Goal: Task Accomplishment & Management: Use online tool/utility

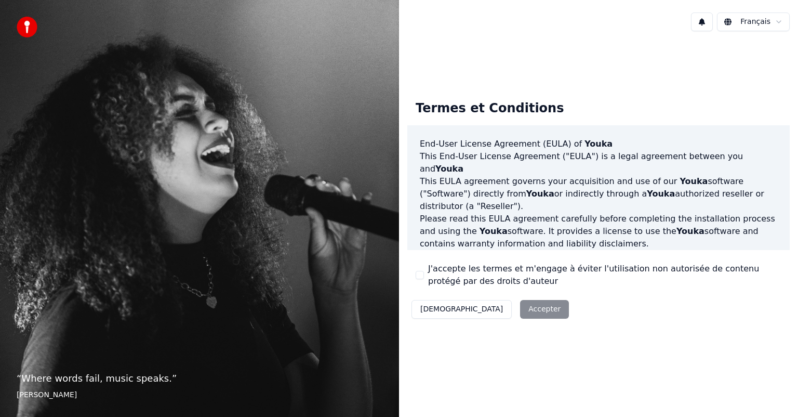
click at [484, 309] on div "Décliner Accepter" at bounding box center [491, 309] width 166 height 27
click at [418, 277] on button "J'accepte les termes et m'engage à éviter l'utilisation non autorisée de conten…" at bounding box center [420, 275] width 8 height 8
click at [520, 306] on button "Accepter" at bounding box center [544, 309] width 49 height 19
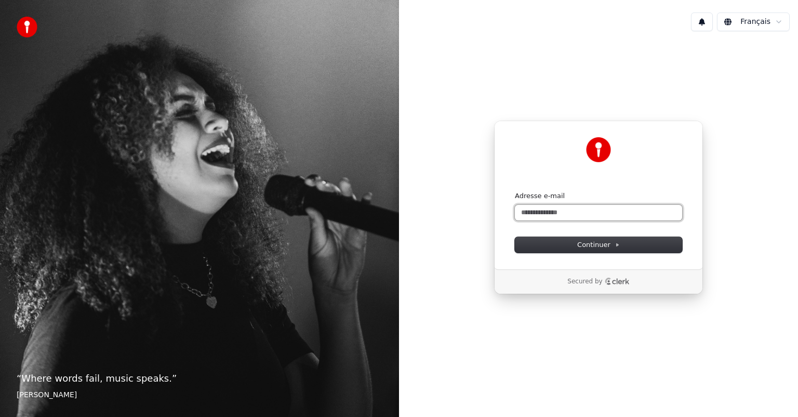
click at [535, 213] on input "Adresse e-mail" at bounding box center [598, 213] width 167 height 16
click at [515, 191] on button "submit" at bounding box center [515, 191] width 0 height 0
type input "**********"
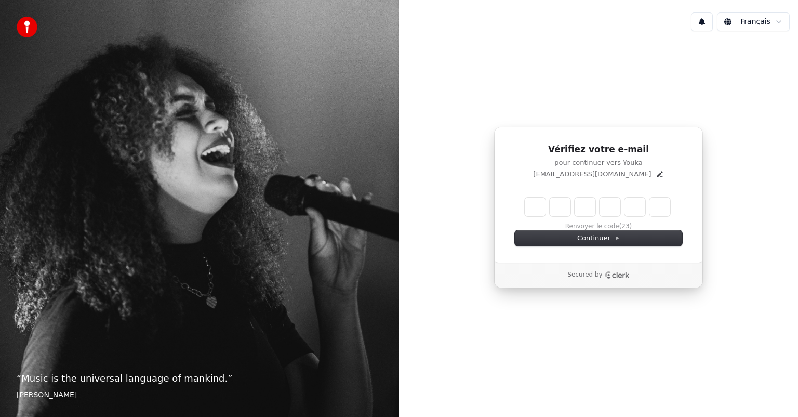
type input "*"
type input "**"
type input "*"
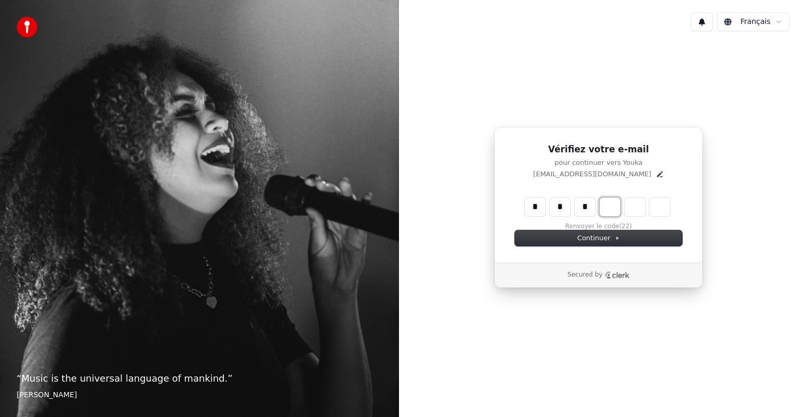
type input "***"
type input "*"
type input "****"
type input "*"
type input "******"
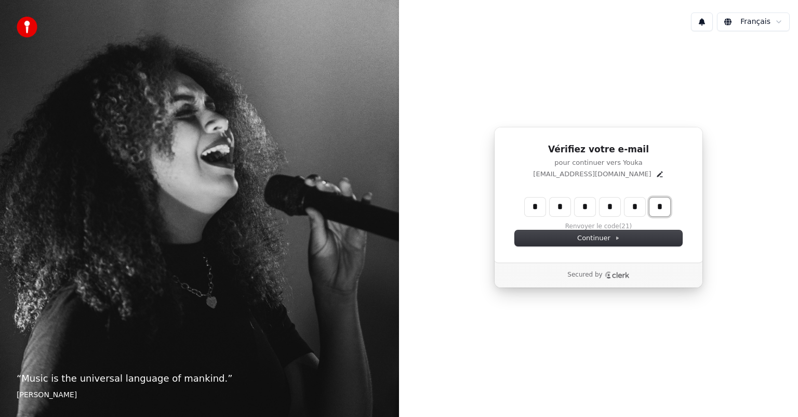
type input "*"
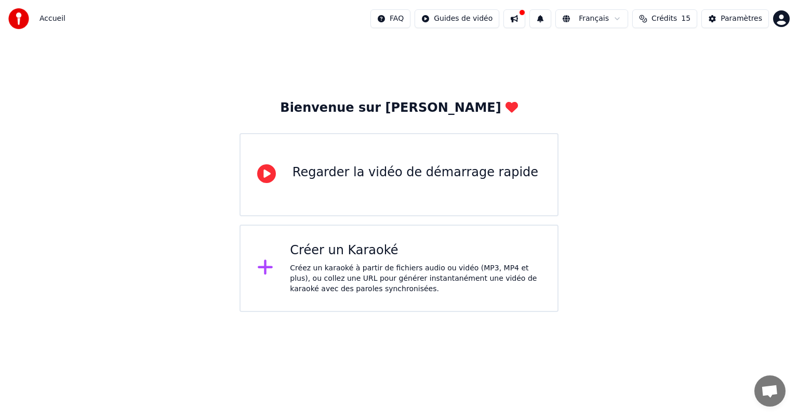
click at [266, 175] on icon at bounding box center [266, 173] width 19 height 19
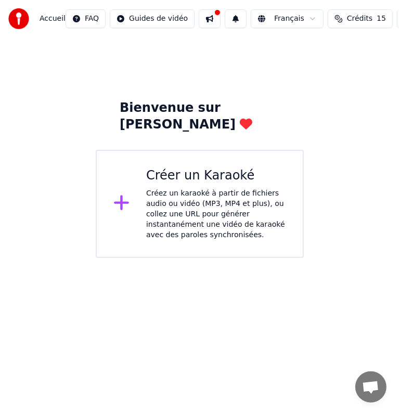
click at [188, 189] on div "Créez un karaoké à partir de fichiers audio ou vidéo (MP3, MP4 et plus), ou col…" at bounding box center [216, 214] width 140 height 52
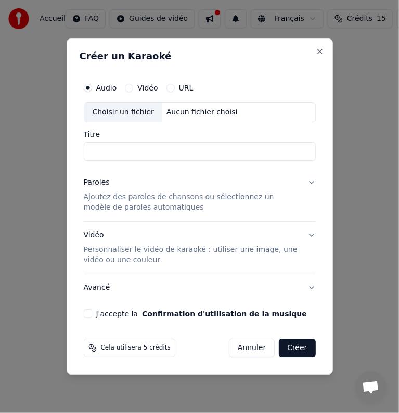
click at [128, 87] on button "Vidéo" at bounding box center [129, 88] width 8 height 8
click at [116, 150] on input "Titre" at bounding box center [200, 151] width 232 height 19
click at [127, 110] on div "Choisir un fichier" at bounding box center [123, 112] width 78 height 19
drag, startPoint x: 125, startPoint y: 145, endPoint x: 125, endPoint y: 153, distance: 8.8
click at [125, 149] on input "*****" at bounding box center [200, 151] width 232 height 19
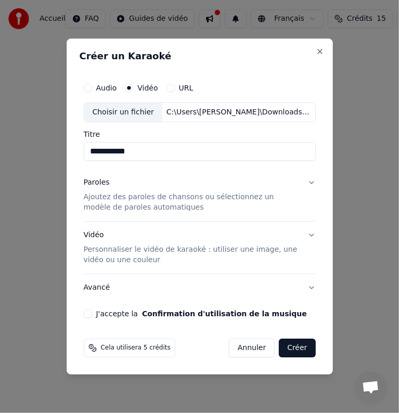
type input "**********"
click at [192, 172] on button "Paroles Ajoutez des paroles de chansons ou sélectionnez un modèle de paroles au…" at bounding box center [200, 195] width 232 height 52
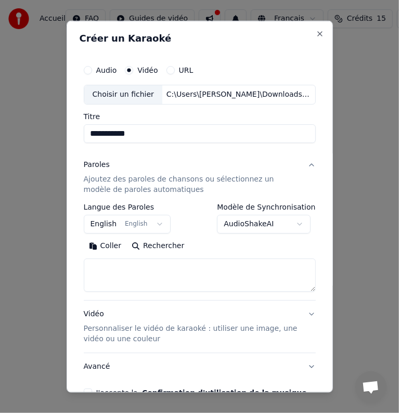
click at [134, 180] on p "Ajoutez des paroles de chansons ou sélectionnez un modèle de paroles automatiqu…" at bounding box center [191, 184] width 215 height 21
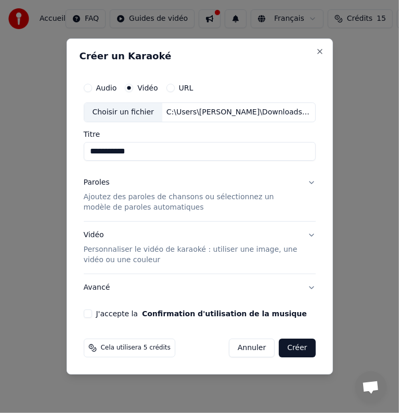
click at [123, 196] on p "Ajoutez des paroles de chansons ou sélectionnez un modèle de paroles automatiqu…" at bounding box center [191, 202] width 215 height 21
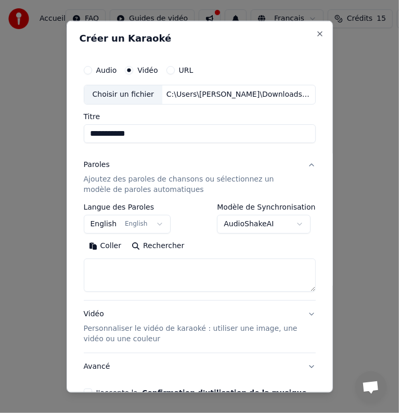
click at [128, 271] on textarea at bounding box center [200, 274] width 232 height 33
click at [93, 69] on div "Audio" at bounding box center [100, 70] width 33 height 8
click at [90, 70] on button "Audio" at bounding box center [88, 70] width 8 height 8
click at [113, 98] on div "Choisir un fichier" at bounding box center [123, 94] width 78 height 19
click at [122, 93] on div "Choisir un fichier" at bounding box center [123, 94] width 78 height 19
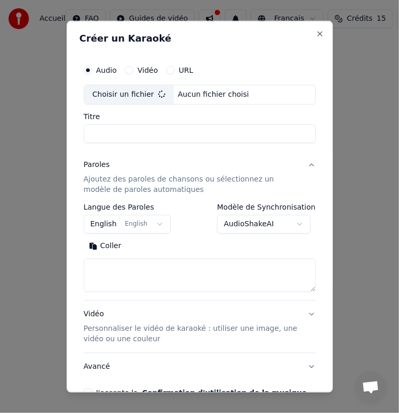
type input "*****"
click at [131, 68] on button "Vidéo" at bounding box center [129, 70] width 8 height 8
click at [91, 69] on button "Audio" at bounding box center [88, 70] width 8 height 8
click at [101, 126] on input "Titre" at bounding box center [200, 133] width 232 height 19
click at [128, 69] on button "Vidéo" at bounding box center [129, 70] width 8 height 8
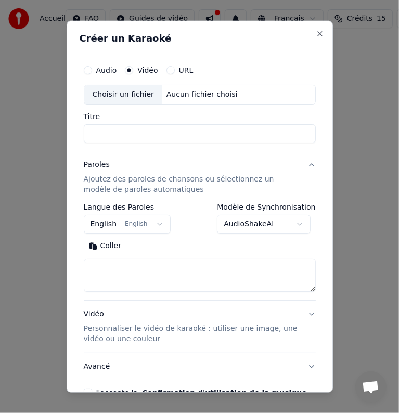
click at [89, 69] on button "Audio" at bounding box center [88, 70] width 8 height 8
drag, startPoint x: 126, startPoint y: 68, endPoint x: 131, endPoint y: 69, distance: 5.2
click at [129, 69] on button "Vidéo" at bounding box center [129, 70] width 8 height 8
click at [131, 69] on button "Vidéo" at bounding box center [129, 70] width 8 height 8
click at [129, 134] on input "Titre" at bounding box center [200, 133] width 232 height 19
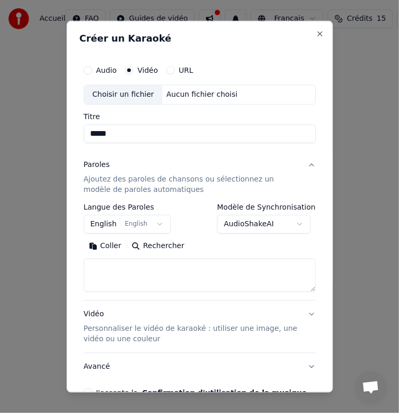
scroll to position [61, 0]
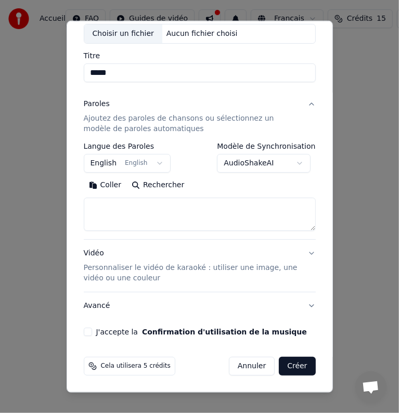
type input "*****"
click at [117, 216] on textarea at bounding box center [200, 214] width 232 height 33
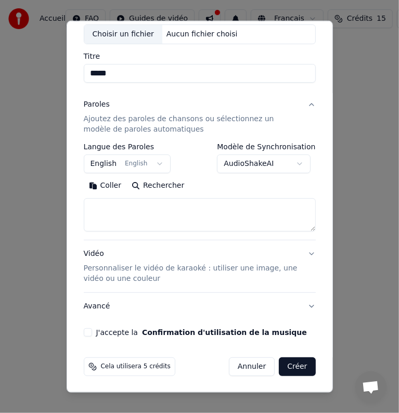
click at [119, 219] on textarea at bounding box center [200, 214] width 232 height 33
click at [107, 182] on button "Coller" at bounding box center [105, 185] width 43 height 17
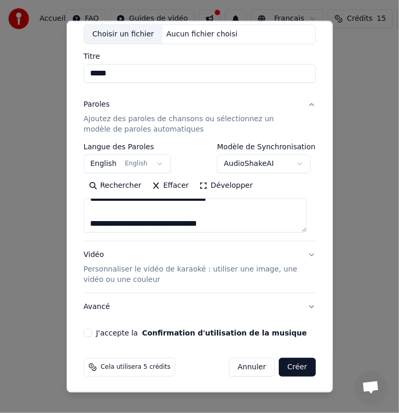
scroll to position [474, 0]
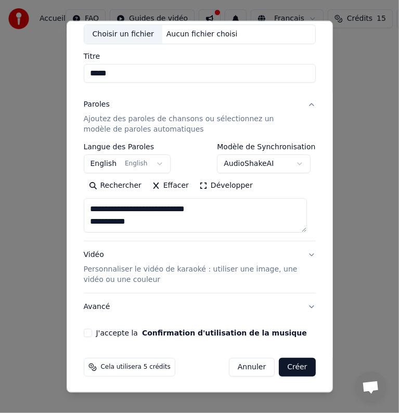
click at [156, 218] on textarea at bounding box center [196, 215] width 224 height 34
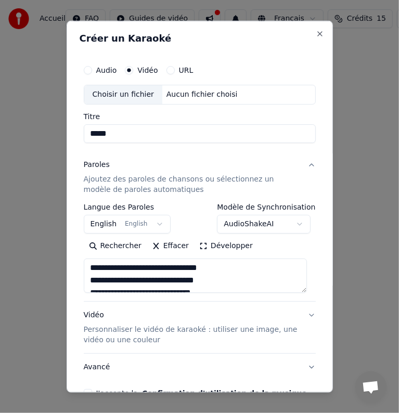
scroll to position [0, 0]
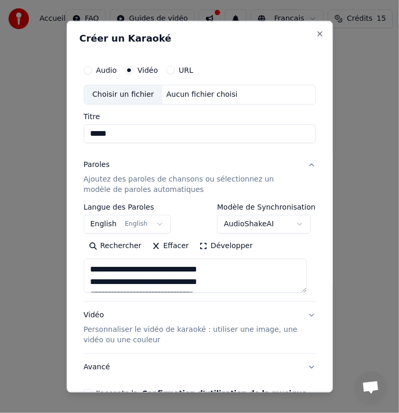
click at [309, 296] on div "**********" at bounding box center [200, 229] width 240 height 346
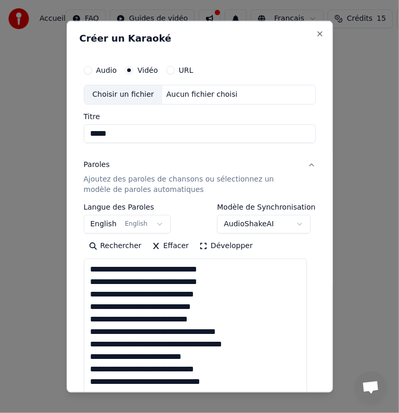
drag, startPoint x: 305, startPoint y: 290, endPoint x: 305, endPoint y: 393, distance: 103.4
click at [316, 258] on body "**********" at bounding box center [199, 129] width 399 height 258
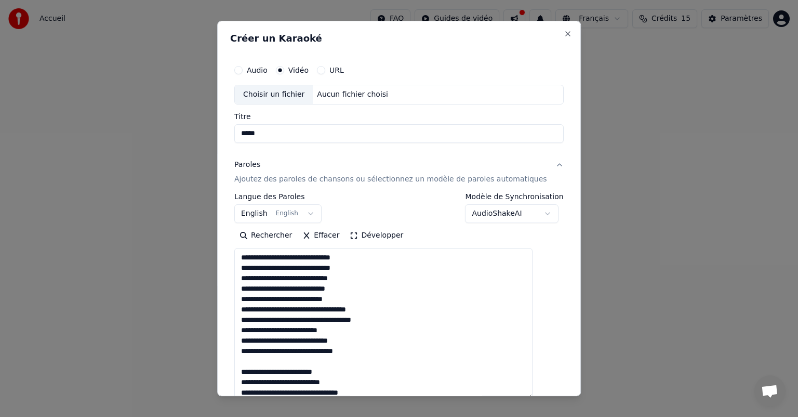
click at [404, 260] on textarea at bounding box center [383, 323] width 298 height 151
click at [522, 212] on body "**********" at bounding box center [399, 110] width 798 height 220
click at [525, 212] on body "**********" at bounding box center [399, 110] width 798 height 220
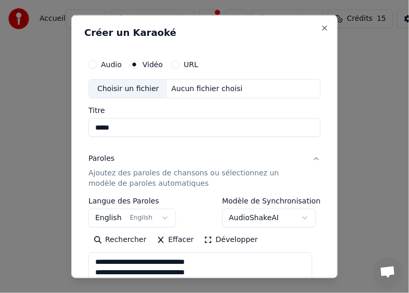
scroll to position [52, 0]
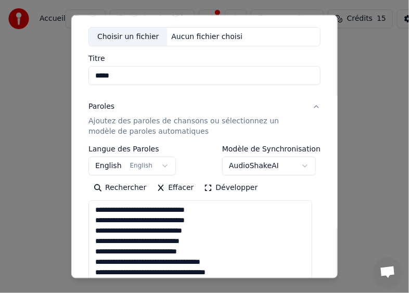
drag, startPoint x: 96, startPoint y: 209, endPoint x: 220, endPoint y: 213, distance: 124.8
click at [220, 214] on textarea at bounding box center [200, 275] width 224 height 151
drag, startPoint x: 97, startPoint y: 219, endPoint x: 214, endPoint y: 224, distance: 117.6
click at [214, 224] on textarea at bounding box center [200, 275] width 224 height 151
click at [99, 228] on textarea at bounding box center [200, 275] width 224 height 151
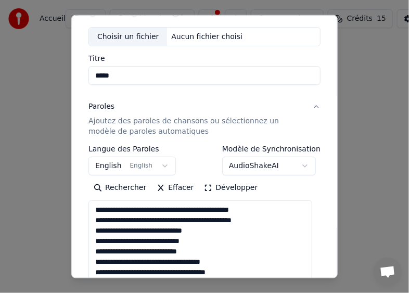
drag, startPoint x: 96, startPoint y: 228, endPoint x: 214, endPoint y: 235, distance: 118.7
click at [214, 235] on textarea at bounding box center [200, 275] width 224 height 151
click at [265, 223] on textarea at bounding box center [200, 275] width 224 height 151
drag, startPoint x: 98, startPoint y: 239, endPoint x: 208, endPoint y: 245, distance: 110.3
click at [208, 245] on textarea at bounding box center [200, 275] width 224 height 151
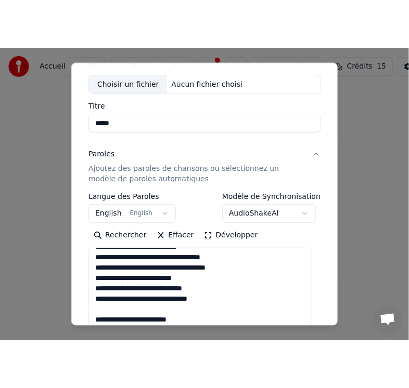
scroll to position [0, 0]
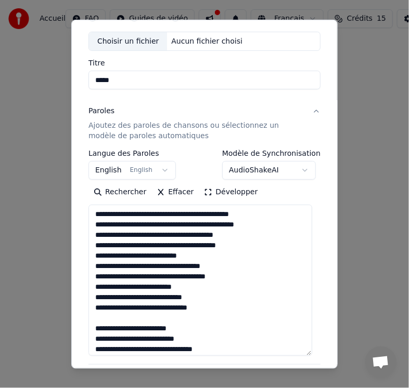
click at [128, 260] on textarea at bounding box center [200, 280] width 224 height 151
click at [239, 245] on textarea at bounding box center [200, 280] width 224 height 151
click at [112, 277] on textarea at bounding box center [200, 280] width 224 height 151
click at [130, 278] on textarea at bounding box center [200, 280] width 224 height 151
click at [212, 254] on textarea at bounding box center [200, 280] width 224 height 151
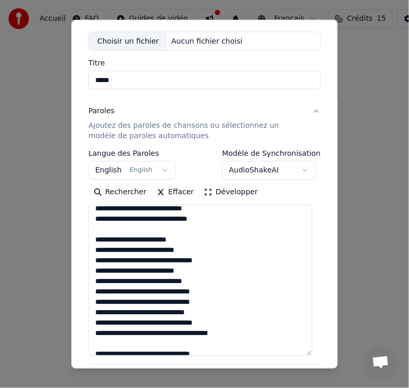
scroll to position [104, 0]
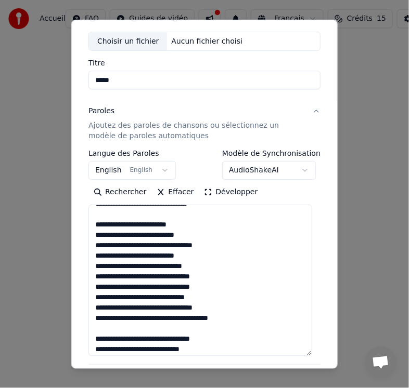
click at [96, 223] on textarea at bounding box center [200, 280] width 224 height 151
click at [121, 270] on textarea at bounding box center [200, 280] width 224 height 151
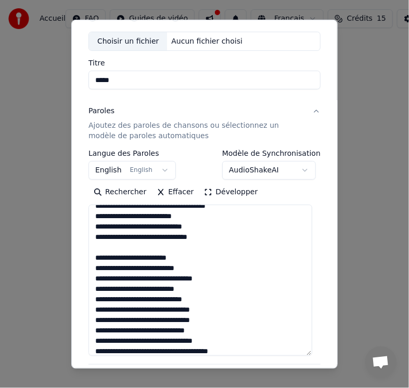
scroll to position [52, 0]
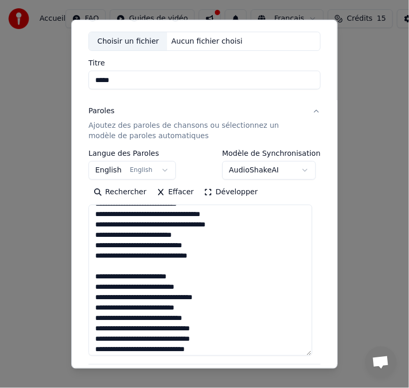
drag, startPoint x: 96, startPoint y: 277, endPoint x: 192, endPoint y: 272, distance: 96.3
click at [192, 272] on textarea at bounding box center [200, 280] width 224 height 151
drag, startPoint x: 93, startPoint y: 285, endPoint x: 192, endPoint y: 291, distance: 99.4
click at [192, 291] on textarea at bounding box center [200, 280] width 224 height 151
drag, startPoint x: 94, startPoint y: 297, endPoint x: 233, endPoint y: 296, distance: 139.3
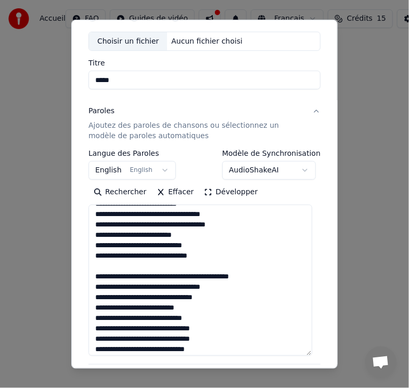
click at [234, 296] on textarea at bounding box center [200, 280] width 224 height 151
drag, startPoint x: 98, startPoint y: 308, endPoint x: 209, endPoint y: 306, distance: 111.3
click at [209, 306] on textarea at bounding box center [200, 280] width 224 height 151
click at [228, 327] on textarea at bounding box center [200, 280] width 224 height 151
click at [232, 295] on textarea at bounding box center [200, 280] width 224 height 151
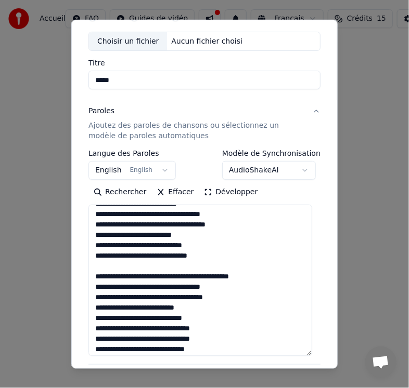
drag, startPoint x: 95, startPoint y: 307, endPoint x: 212, endPoint y: 308, distance: 117.0
click at [212, 308] on textarea at bounding box center [200, 280] width 224 height 151
click at [142, 284] on textarea at bounding box center [200, 280] width 224 height 151
click at [228, 296] on textarea at bounding box center [200, 280] width 224 height 151
click at [235, 306] on textarea at bounding box center [200, 280] width 224 height 151
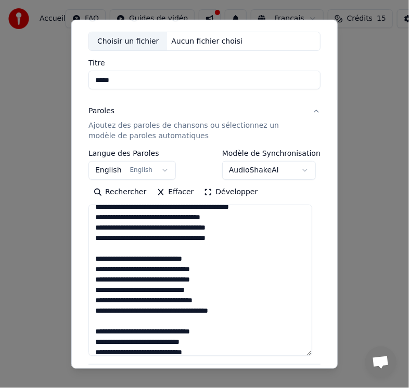
scroll to position [108, 0]
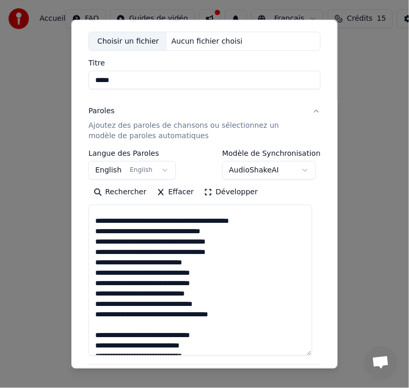
click at [130, 251] on textarea at bounding box center [200, 280] width 224 height 151
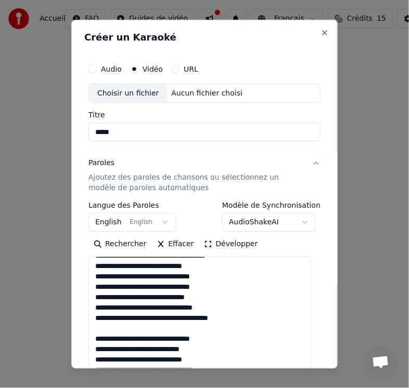
scroll to position [0, 0]
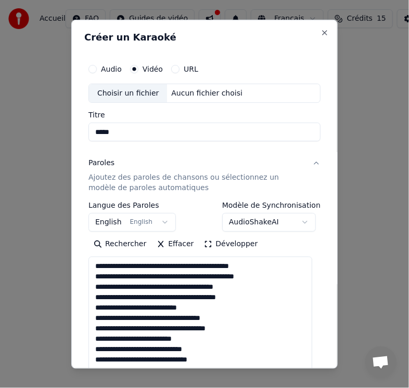
click at [245, 299] on textarea at bounding box center [200, 332] width 224 height 151
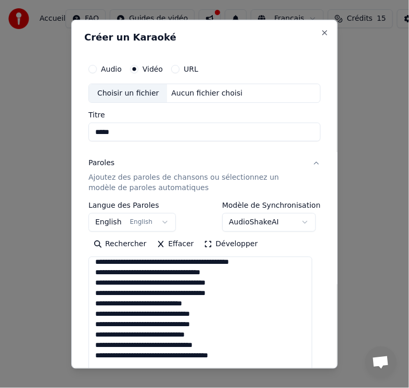
scroll to position [104, 0]
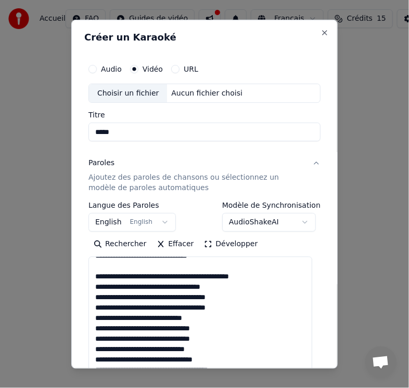
click at [135, 309] on textarea at bounding box center [200, 332] width 224 height 151
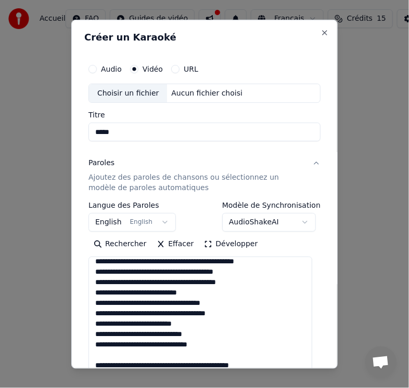
scroll to position [0, 0]
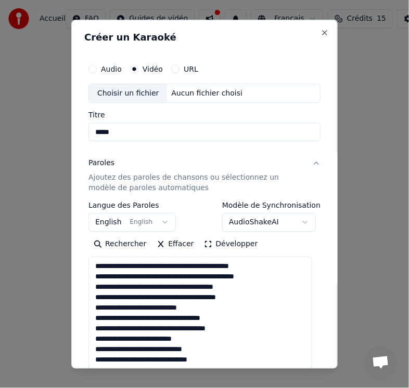
click at [235, 300] on textarea at bounding box center [200, 332] width 224 height 151
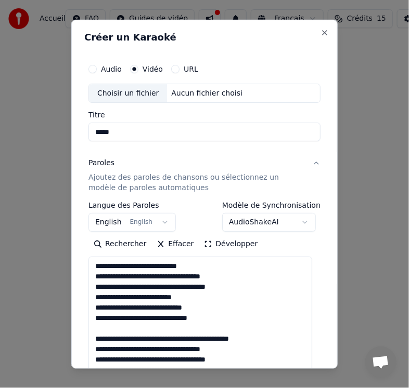
click at [250, 291] on textarea at bounding box center [200, 332] width 224 height 151
click at [259, 293] on textarea at bounding box center [200, 332] width 224 height 151
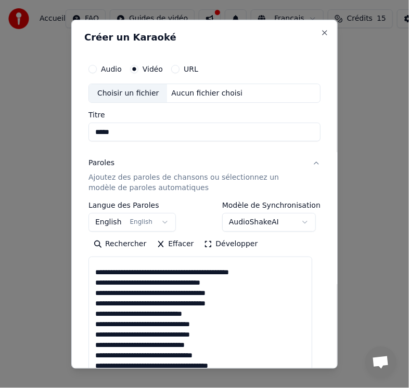
scroll to position [104, 0]
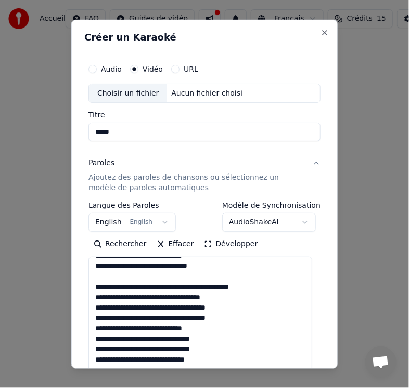
type textarea "**********"
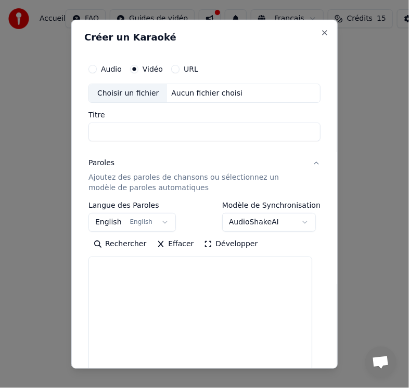
select select
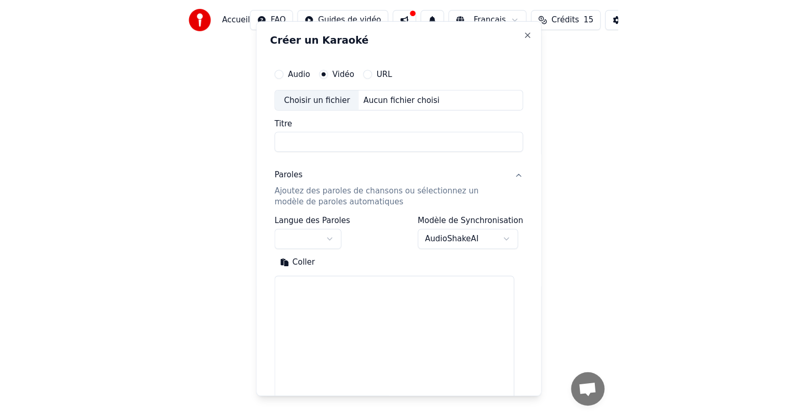
scroll to position [0, 0]
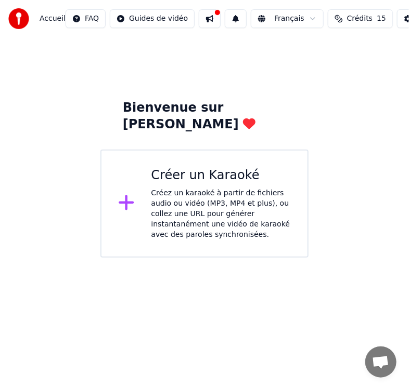
click at [21, 101] on div "Bienvenue sur [PERSON_NAME] un Karaoké Créez un karaoké à partir de fichiers au…" at bounding box center [204, 147] width 409 height 220
click at [403, 258] on html "Accueil FAQ Guides de vidéo Français Crédits 15 Paramètres Bienvenue sur Youka …" at bounding box center [204, 129] width 409 height 258
drag, startPoint x: 22, startPoint y: 114, endPoint x: 29, endPoint y: 114, distance: 6.8
click at [23, 114] on div "Bienvenue sur [PERSON_NAME] un Karaoké Créez un karaoké à partir de fichiers au…" at bounding box center [204, 147] width 409 height 220
click at [36, 19] on div "Accueil" at bounding box center [36, 18] width 57 height 21
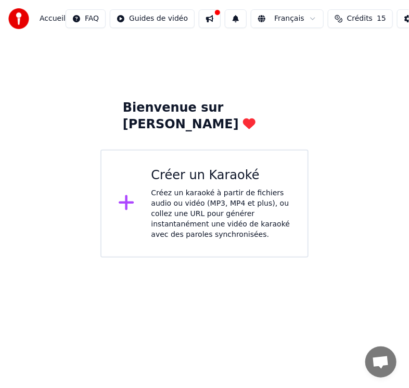
click at [51, 19] on span "Accueil" at bounding box center [53, 19] width 26 height 10
click at [45, 19] on span "Accueil" at bounding box center [53, 19] width 26 height 10
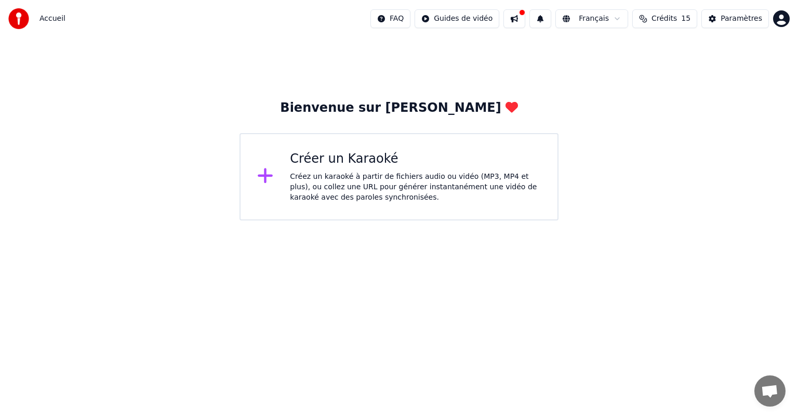
click at [40, 193] on div "Bienvenue sur [PERSON_NAME] un Karaoké Créez un karaoké à partir de fichiers au…" at bounding box center [399, 128] width 798 height 183
click at [499, 220] on html "Accueil FAQ Guides de vidéo Français Crédits 15 Paramètres Bienvenue sur Youka …" at bounding box center [399, 110] width 798 height 220
click at [454, 200] on div "Créez un karaoké à partir de fichiers audio ou vidéo (MP3, MP4 et plus), ou col…" at bounding box center [415, 187] width 251 height 31
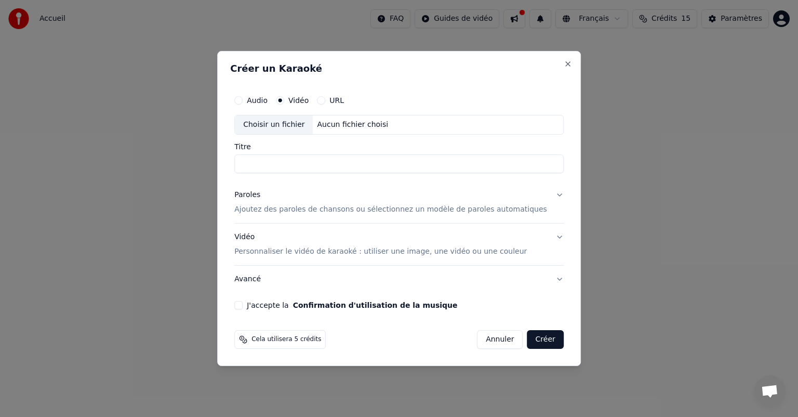
drag, startPoint x: 450, startPoint y: 220, endPoint x: 406, endPoint y: 177, distance: 61.4
click at [355, 165] on input "Titre" at bounding box center [399, 163] width 330 height 19
click at [279, 127] on div "Choisir un fichier" at bounding box center [274, 124] width 78 height 19
type input "*****"
click at [260, 193] on div "Paroles" at bounding box center [247, 195] width 26 height 10
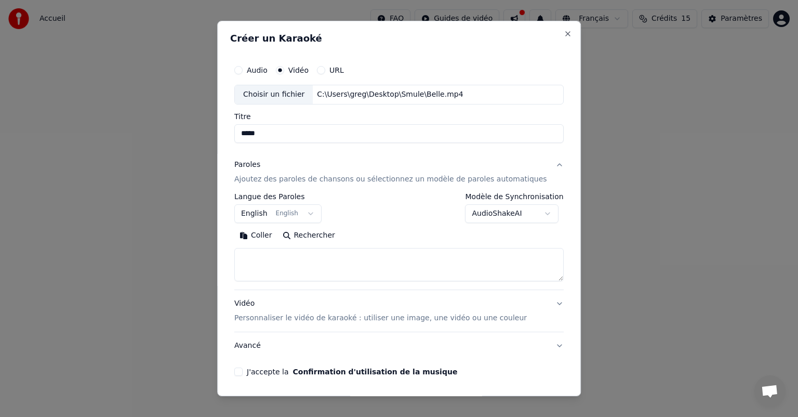
click at [286, 261] on textarea at bounding box center [399, 264] width 330 height 33
click at [278, 264] on textarea at bounding box center [399, 264] width 330 height 33
click at [278, 263] on textarea at bounding box center [399, 264] width 330 height 33
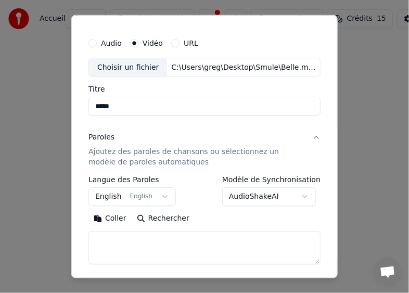
scroll to position [52, 0]
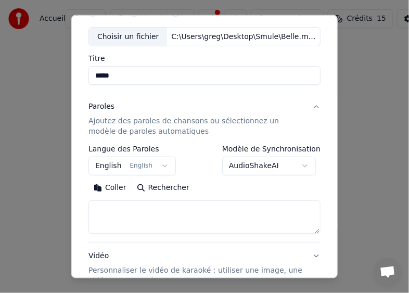
click at [155, 164] on button "English English" at bounding box center [131, 165] width 87 height 19
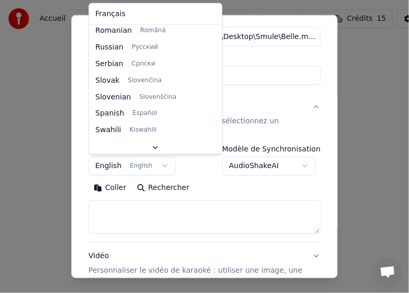
scroll to position [798, 0]
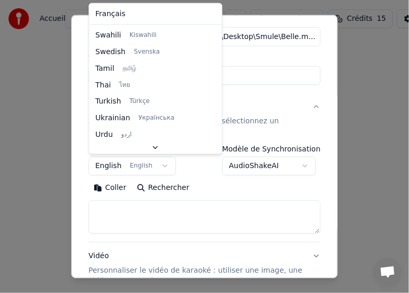
select select "**"
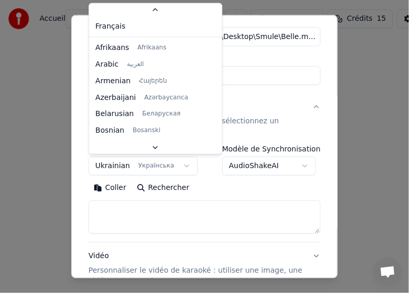
click at [179, 165] on body "**********" at bounding box center [204, 129] width 409 height 258
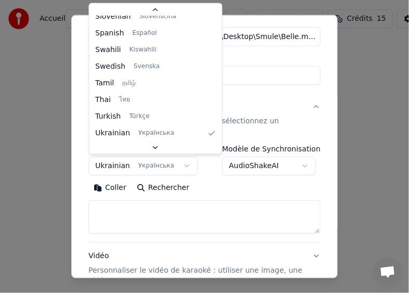
click at [179, 165] on body "**********" at bounding box center [204, 129] width 409 height 258
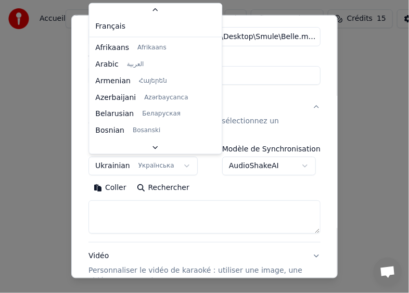
click at [179, 165] on body "**********" at bounding box center [204, 129] width 409 height 258
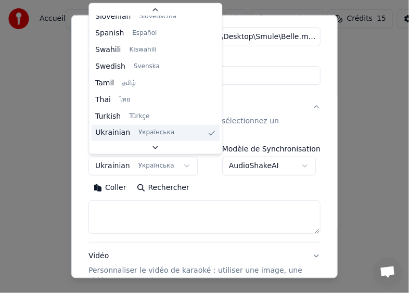
scroll to position [37, 0]
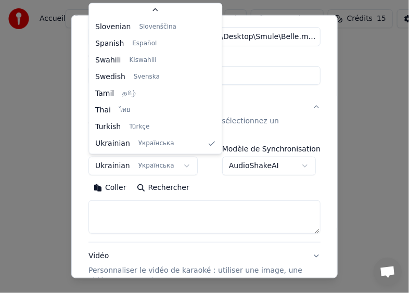
click at [176, 165] on body "**********" at bounding box center [204, 129] width 409 height 258
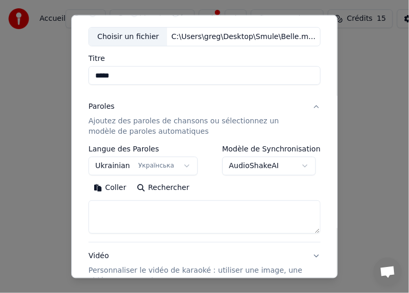
click at [115, 213] on textarea at bounding box center [204, 216] width 232 height 33
click at [103, 210] on textarea at bounding box center [204, 216] width 232 height 33
click at [113, 187] on button "Coller" at bounding box center [109, 187] width 43 height 17
type textarea "**********"
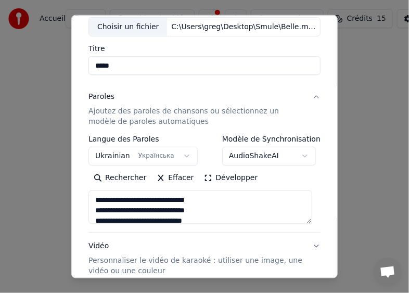
scroll to position [104, 0]
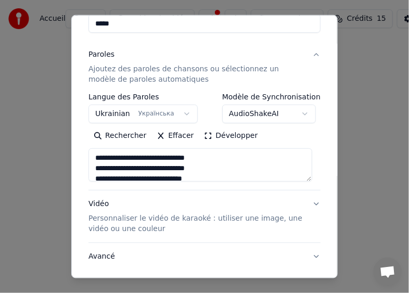
click at [198, 167] on textarea at bounding box center [200, 164] width 224 height 33
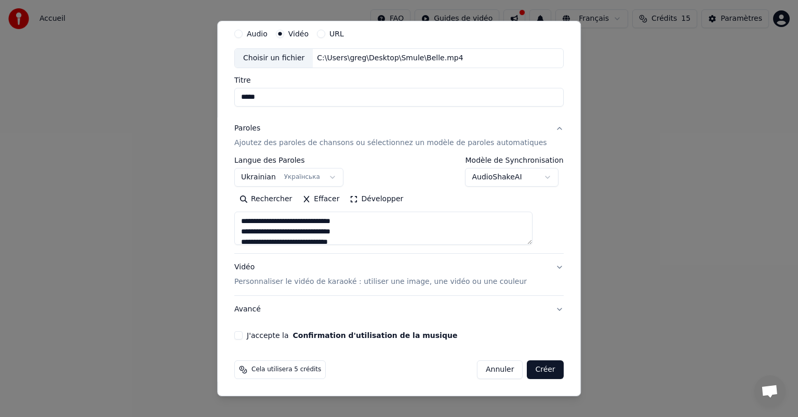
scroll to position [35, 0]
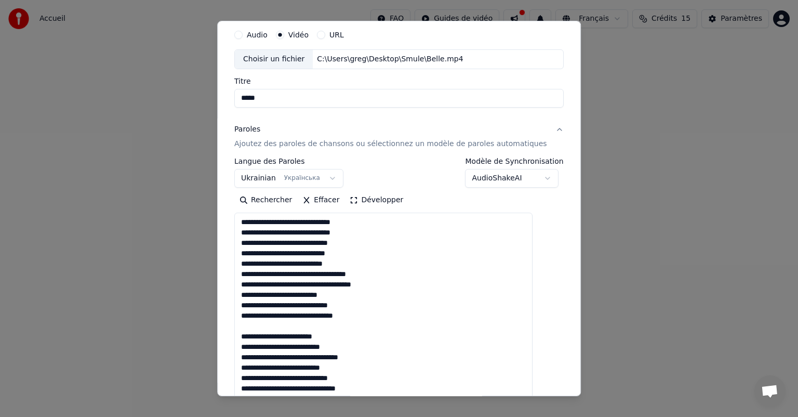
drag, startPoint x: 539, startPoint y: 243, endPoint x: 528, endPoint y: 437, distance: 194.2
click at [528, 220] on html "**********" at bounding box center [399, 110] width 798 height 220
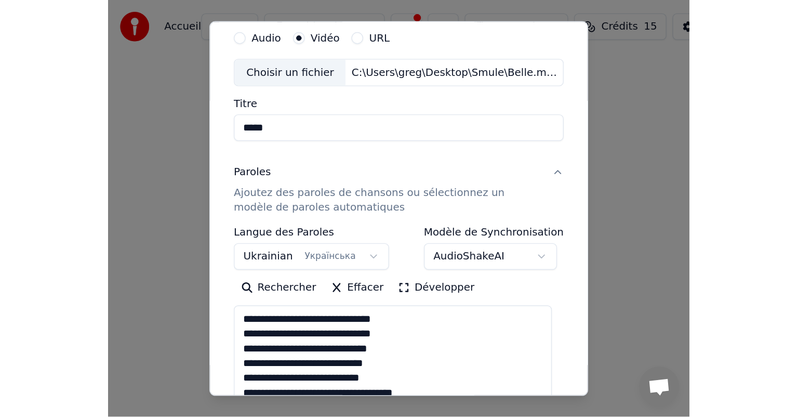
scroll to position [52, 0]
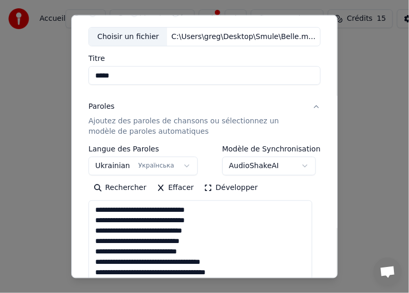
drag, startPoint x: 96, startPoint y: 210, endPoint x: 237, endPoint y: 252, distance: 146.9
select select
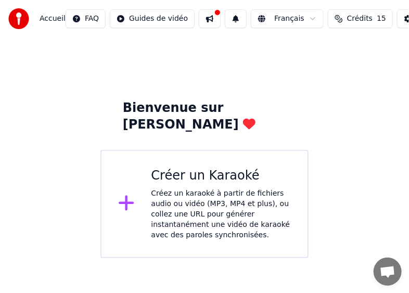
click at [199, 19] on button at bounding box center [210, 18] width 22 height 19
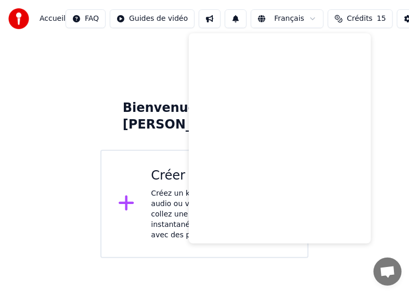
click at [199, 19] on button at bounding box center [210, 18] width 22 height 19
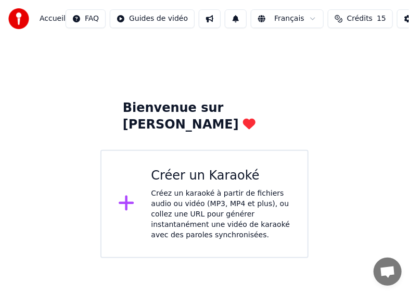
click at [50, 20] on span "Accueil" at bounding box center [53, 19] width 26 height 10
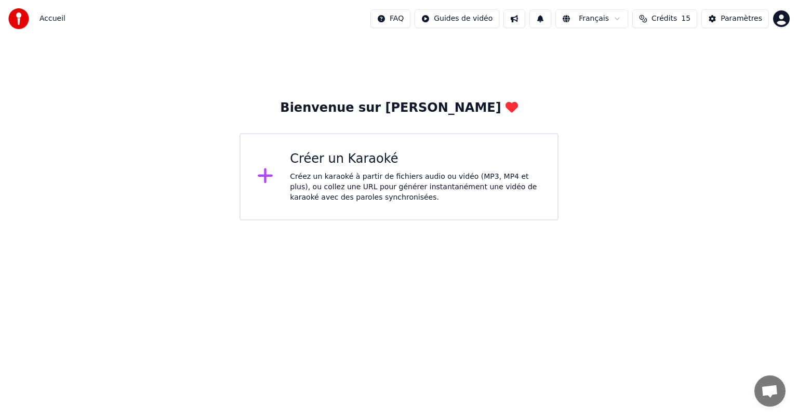
click at [253, 153] on div "Créer un Karaoké Créez un karaoké à partir de fichiers audio ou vidéo (MP3, MP4…" at bounding box center [399, 176] width 319 height 87
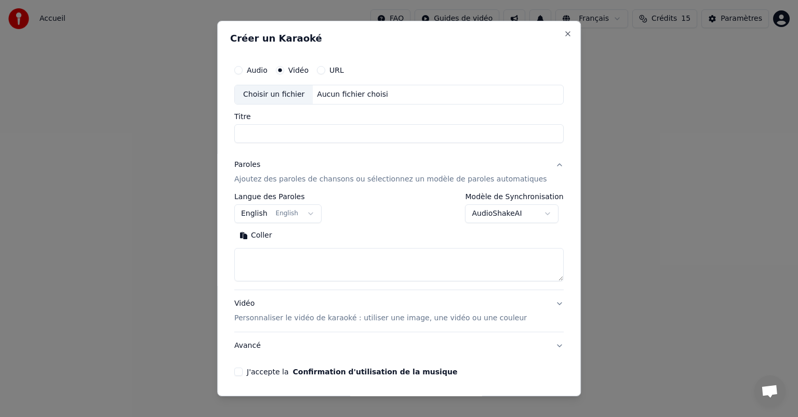
click at [284, 130] on input "Titre" at bounding box center [399, 133] width 330 height 19
type input "*****"
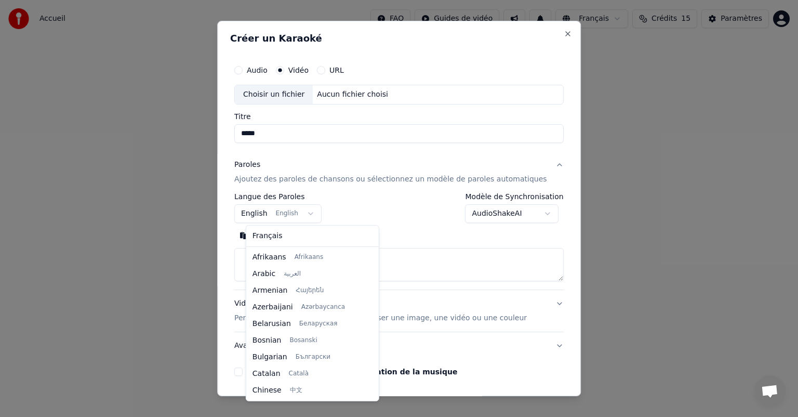
click at [261, 214] on body "**********" at bounding box center [399, 110] width 798 height 220
select select "**"
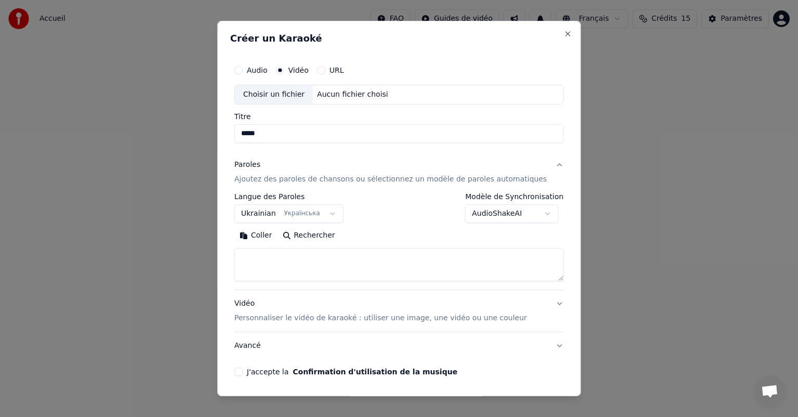
click at [264, 268] on textarea at bounding box center [399, 264] width 330 height 33
click at [270, 234] on button "Coller" at bounding box center [255, 235] width 43 height 17
type textarea "**********"
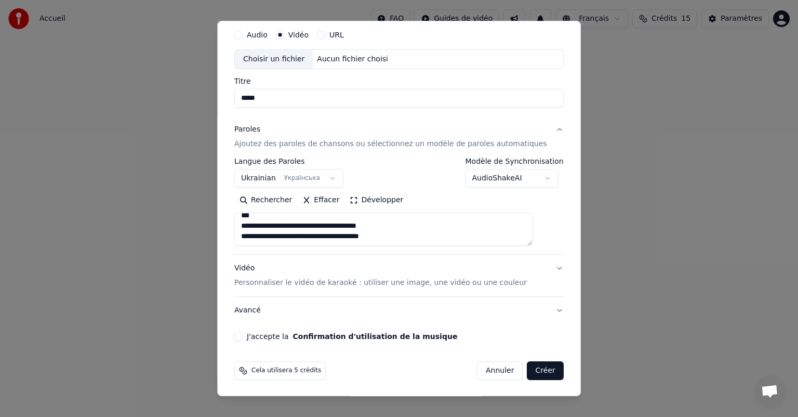
scroll to position [0, 0]
drag, startPoint x: 401, startPoint y: 241, endPoint x: 130, endPoint y: 162, distance: 282.6
click at [130, 162] on body "**********" at bounding box center [399, 110] width 798 height 220
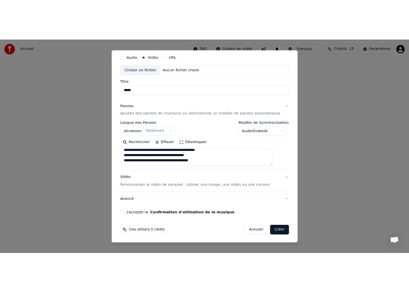
scroll to position [33, 0]
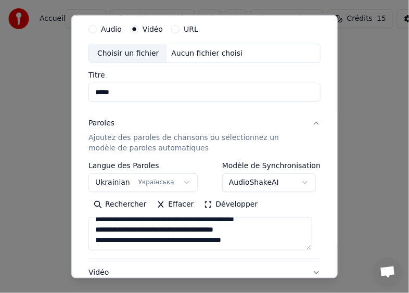
type textarea "**********"
click at [108, 241] on textarea "**********" at bounding box center [200, 233] width 224 height 33
click at [105, 227] on textarea "**********" at bounding box center [200, 233] width 224 height 33
click at [99, 233] on textarea "**********" at bounding box center [200, 233] width 224 height 33
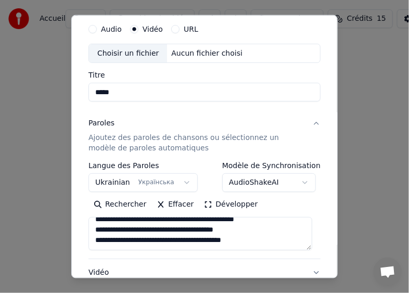
click at [96, 239] on textarea "**********" at bounding box center [200, 233] width 224 height 33
select select
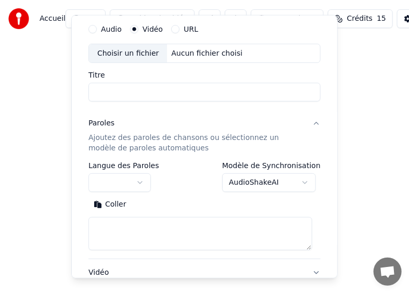
scroll to position [0, 0]
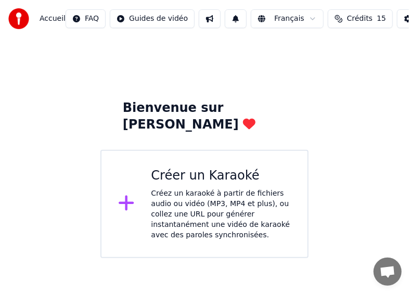
click at [181, 188] on div "Créez un karaoké à partir de fichiers audio ou vidéo (MP3, MP4 et plus), ou col…" at bounding box center [221, 214] width 140 height 52
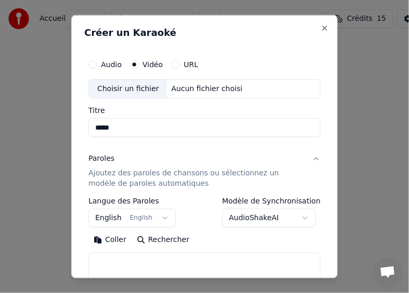
type input "*****"
click at [100, 212] on body "**********" at bounding box center [204, 129] width 409 height 258
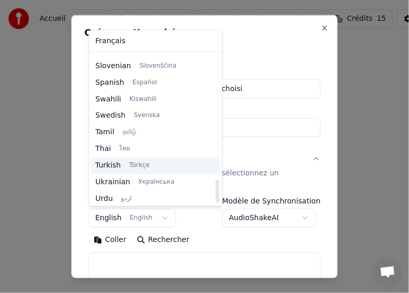
scroll to position [798, 0]
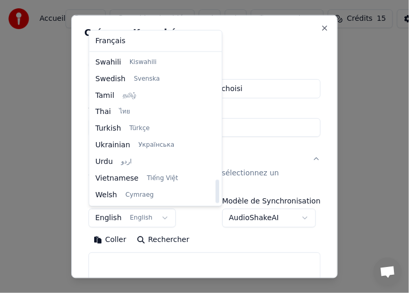
select select "**"
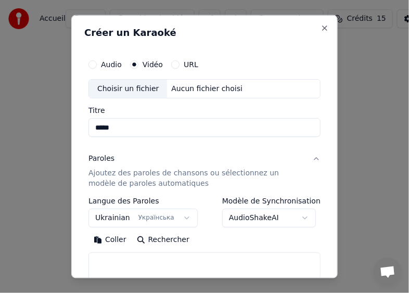
click at [208, 19] on div "**********" at bounding box center [204, 147] width 266 height 264
click at [110, 238] on button "Coller" at bounding box center [109, 239] width 43 height 17
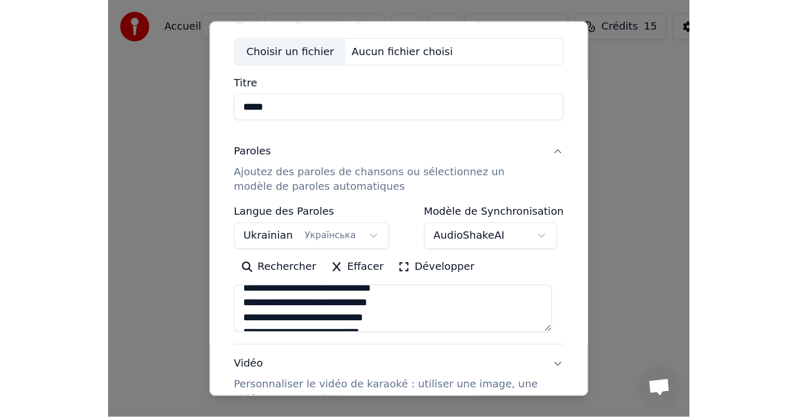
scroll to position [0, 0]
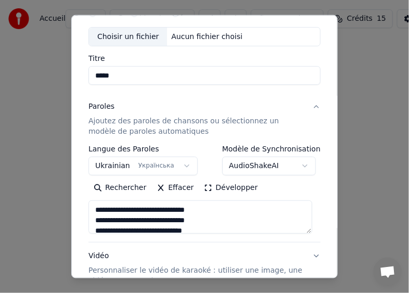
click at [93, 210] on textarea at bounding box center [200, 216] width 224 height 33
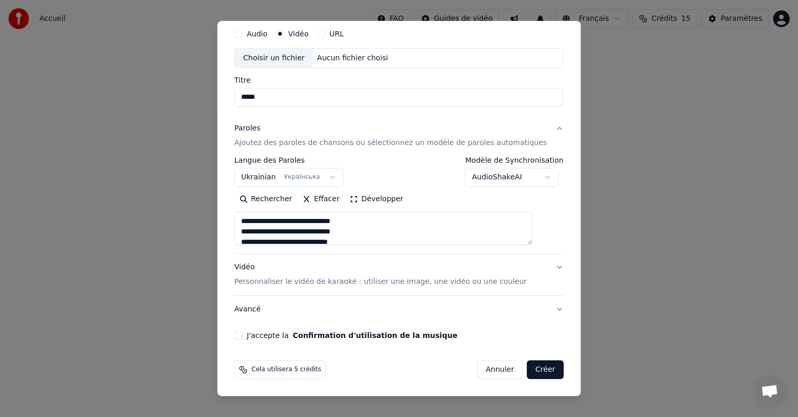
scroll to position [35, 0]
drag, startPoint x: 374, startPoint y: 222, endPoint x: 252, endPoint y: 226, distance: 122.7
click at [252, 226] on textarea at bounding box center [383, 229] width 298 height 33
drag, startPoint x: 251, startPoint y: 232, endPoint x: 381, endPoint y: 233, distance: 129.4
click at [381, 233] on textarea at bounding box center [383, 229] width 298 height 33
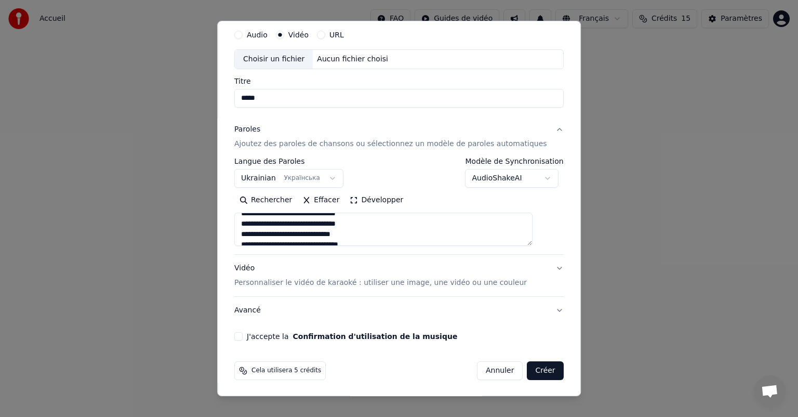
drag, startPoint x: 251, startPoint y: 242, endPoint x: 324, endPoint y: 239, distance: 73.3
click at [326, 239] on textarea at bounding box center [383, 229] width 298 height 33
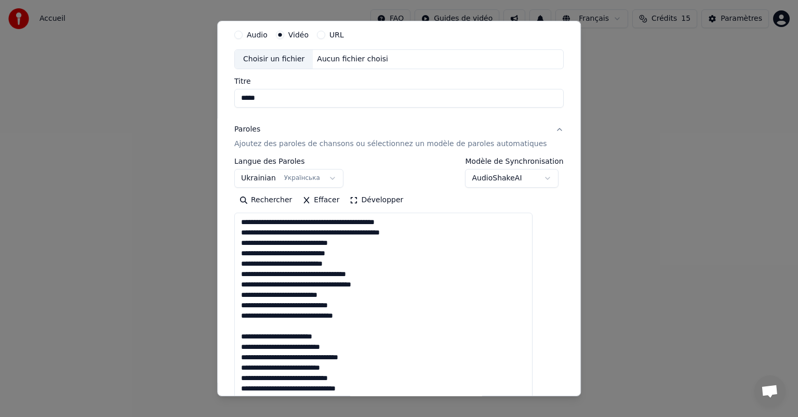
drag, startPoint x: 539, startPoint y: 243, endPoint x: 536, endPoint y: 408, distance: 164.3
click at [537, 220] on body "**********" at bounding box center [399, 110] width 798 height 220
click at [418, 260] on textarea at bounding box center [383, 313] width 298 height 200
drag, startPoint x: 252, startPoint y: 242, endPoint x: 371, endPoint y: 240, distance: 119.6
click at [371, 240] on textarea at bounding box center [383, 313] width 298 height 200
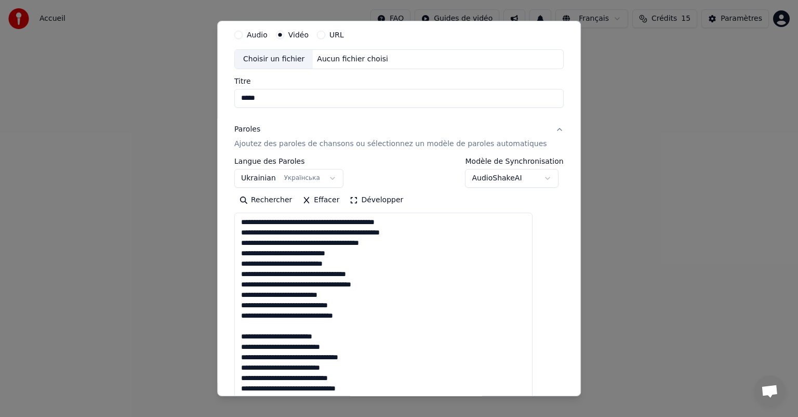
drag, startPoint x: 252, startPoint y: 252, endPoint x: 370, endPoint y: 250, distance: 118.0
click at [365, 251] on textarea at bounding box center [383, 313] width 298 height 200
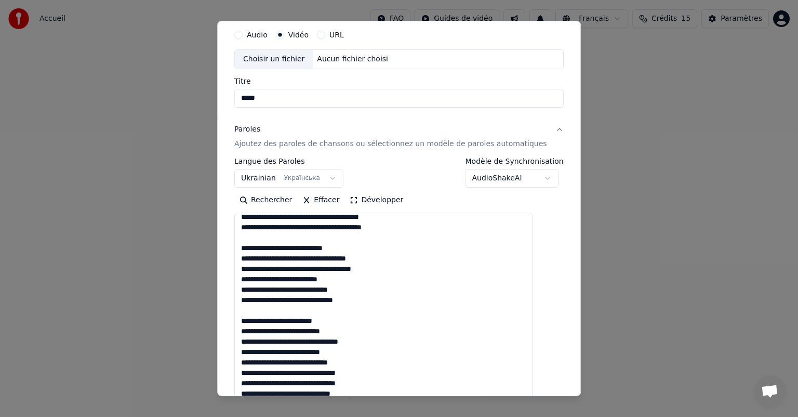
scroll to position [52, 0]
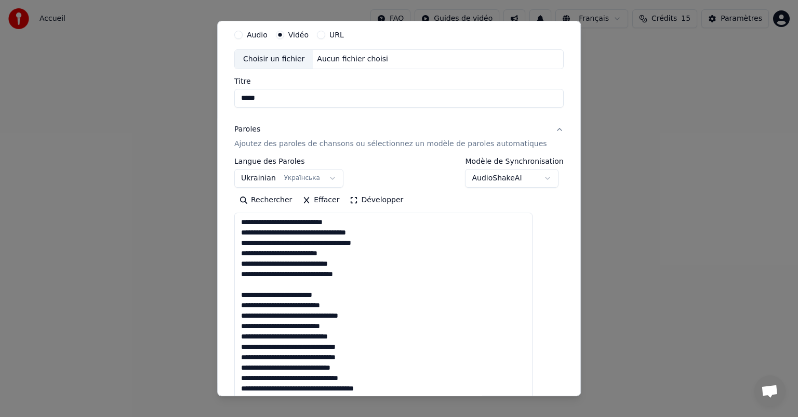
drag, startPoint x: 251, startPoint y: 295, endPoint x: 351, endPoint y: 295, distance: 100.3
click at [351, 295] on textarea at bounding box center [383, 313] width 298 height 200
drag, startPoint x: 252, startPoint y: 306, endPoint x: 354, endPoint y: 308, distance: 101.9
click at [354, 308] on textarea at bounding box center [383, 313] width 298 height 200
click at [257, 314] on textarea at bounding box center [383, 313] width 298 height 200
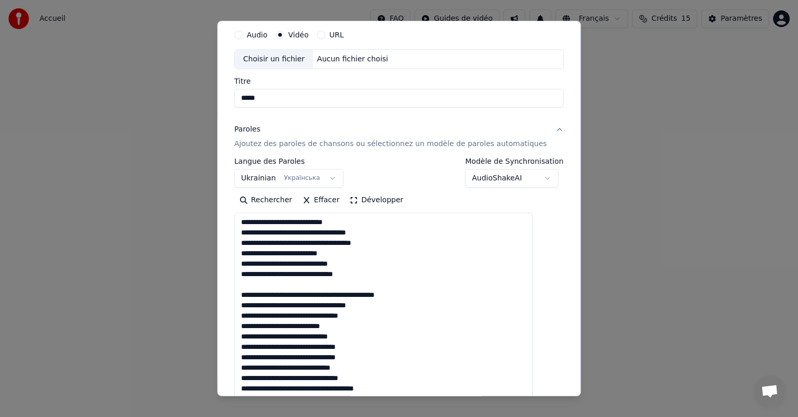
drag, startPoint x: 254, startPoint y: 314, endPoint x: 381, endPoint y: 321, distance: 126.5
click at [381, 321] on textarea at bounding box center [383, 313] width 298 height 200
click at [383, 320] on textarea at bounding box center [383, 313] width 298 height 200
drag, startPoint x: 252, startPoint y: 314, endPoint x: 383, endPoint y: 312, distance: 131.0
click at [383, 312] on textarea at bounding box center [383, 313] width 298 height 200
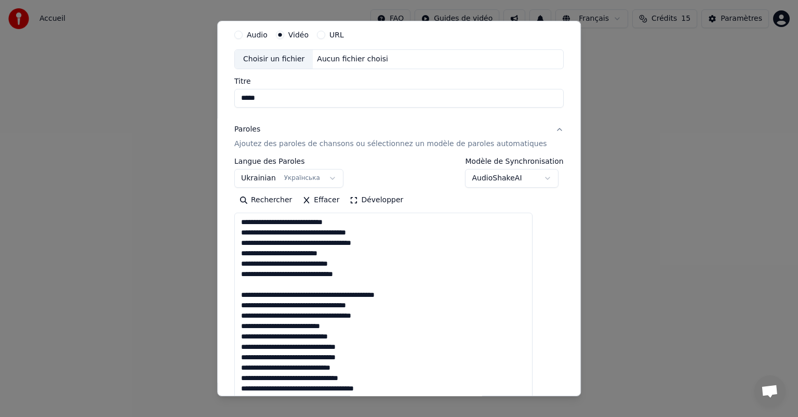
drag, startPoint x: 252, startPoint y: 326, endPoint x: 366, endPoint y: 330, distance: 113.9
click at [366, 330] on textarea at bounding box center [383, 313] width 298 height 200
click at [390, 313] on textarea at bounding box center [383, 313] width 298 height 200
drag, startPoint x: 410, startPoint y: 326, endPoint x: 390, endPoint y: 319, distance: 21.7
click at [410, 326] on textarea at bounding box center [383, 313] width 298 height 200
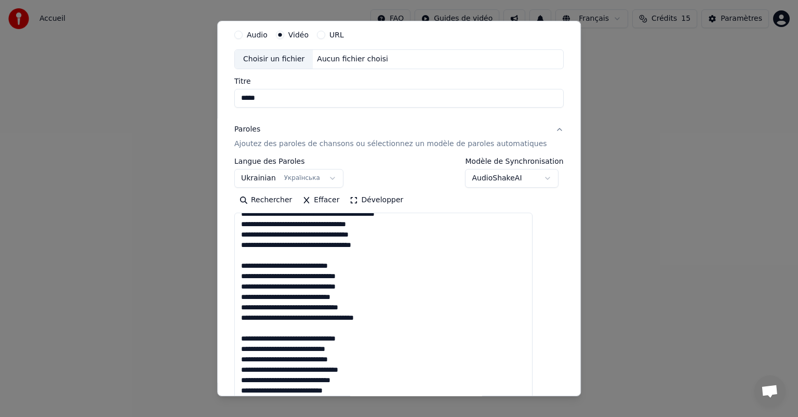
scroll to position [156, 0]
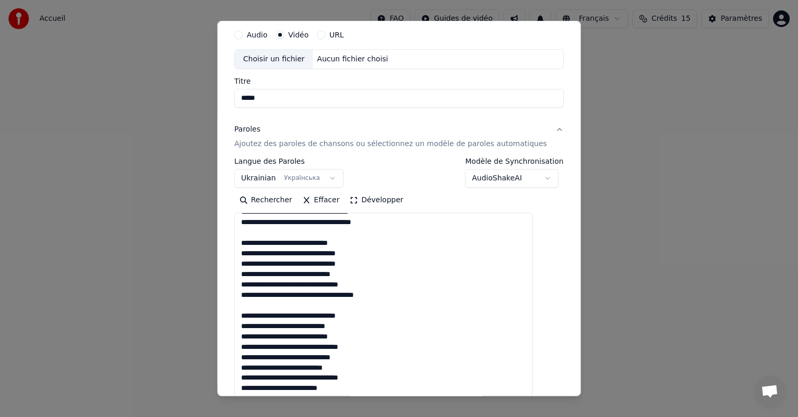
click at [366, 243] on textarea at bounding box center [383, 313] width 298 height 200
click at [394, 258] on textarea at bounding box center [383, 313] width 298 height 200
click at [388, 252] on textarea at bounding box center [383, 313] width 298 height 200
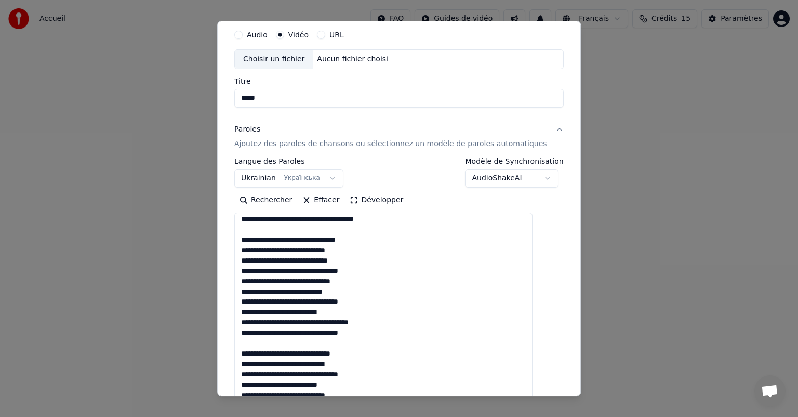
scroll to position [245, 0]
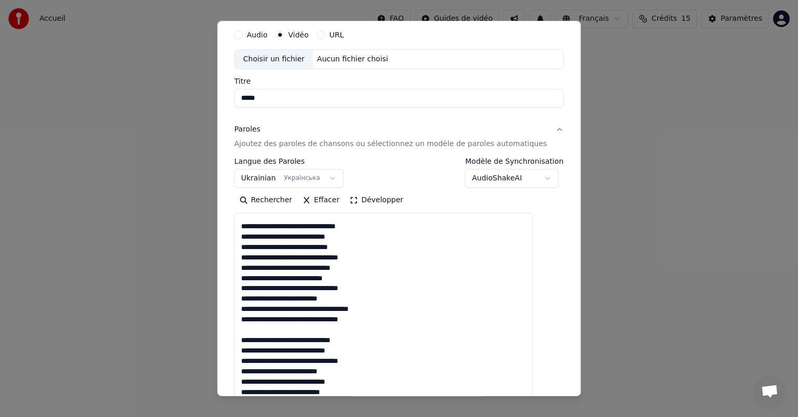
drag, startPoint x: 253, startPoint y: 225, endPoint x: 387, endPoint y: 225, distance: 134.1
click at [387, 225] on textarea at bounding box center [383, 313] width 298 height 200
drag, startPoint x: 272, startPoint y: 226, endPoint x: 293, endPoint y: 229, distance: 21.0
click at [293, 229] on textarea at bounding box center [383, 313] width 298 height 200
drag, startPoint x: 311, startPoint y: 222, endPoint x: 266, endPoint y: 241, distance: 48.7
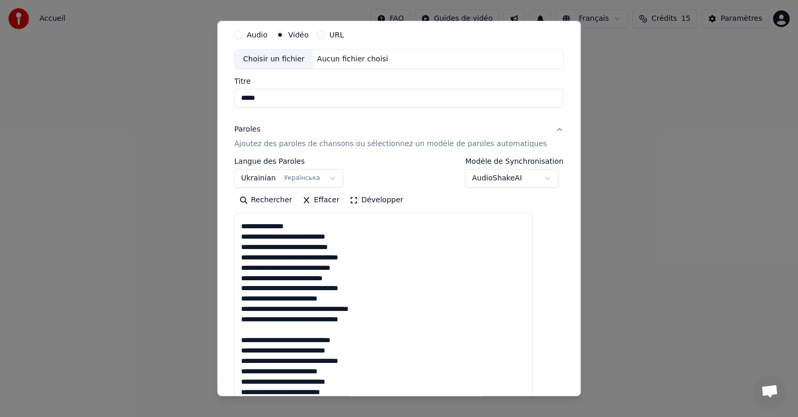
click at [311, 222] on textarea at bounding box center [383, 313] width 298 height 200
drag, startPoint x: 253, startPoint y: 235, endPoint x: 364, endPoint y: 241, distance: 110.8
click at [364, 241] on textarea at bounding box center [383, 313] width 298 height 200
drag, startPoint x: 253, startPoint y: 245, endPoint x: 381, endPoint y: 247, distance: 127.9
click at [381, 247] on textarea at bounding box center [383, 313] width 298 height 200
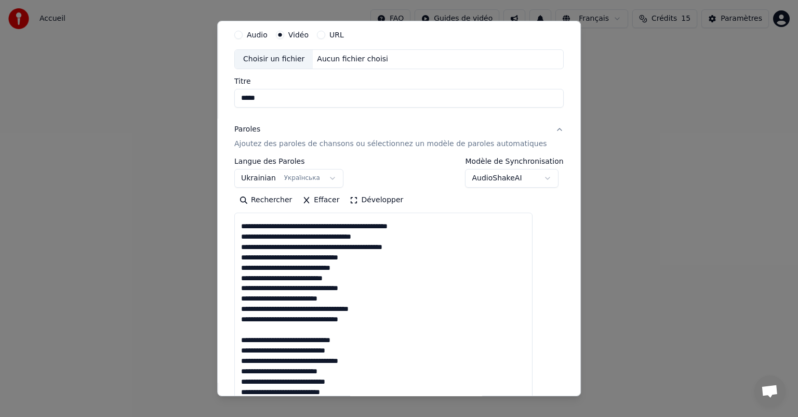
drag, startPoint x: 251, startPoint y: 256, endPoint x: 383, endPoint y: 261, distance: 132.2
click at [383, 261] on textarea at bounding box center [383, 313] width 298 height 200
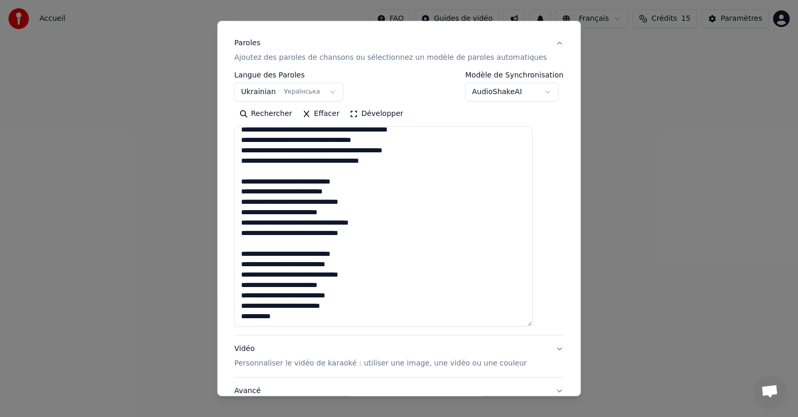
scroll to position [139, 0]
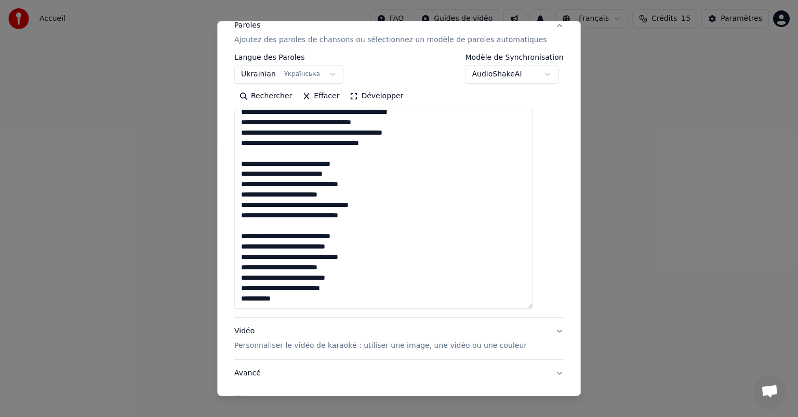
click at [252, 237] on textarea at bounding box center [383, 209] width 298 height 200
click at [391, 240] on textarea at bounding box center [383, 209] width 298 height 200
click at [376, 245] on textarea at bounding box center [383, 209] width 298 height 200
click at [489, 246] on textarea at bounding box center [383, 209] width 298 height 200
click at [511, 250] on textarea at bounding box center [383, 209] width 298 height 200
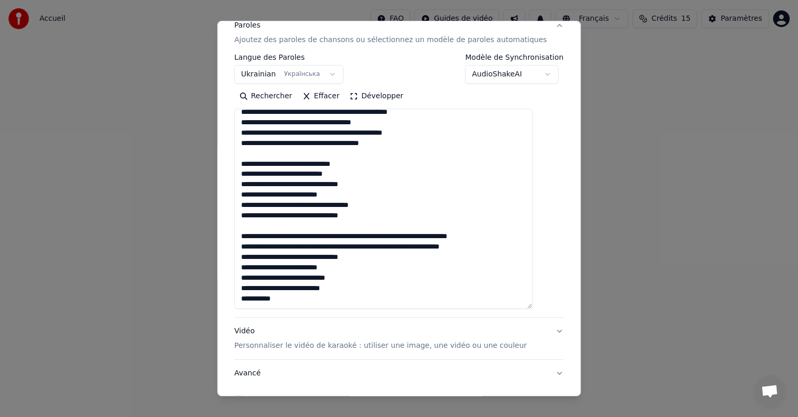
click at [489, 244] on textarea at bounding box center [383, 209] width 298 height 200
click at [517, 239] on textarea at bounding box center [383, 209] width 298 height 200
click at [509, 245] on textarea at bounding box center [383, 209] width 298 height 200
click at [410, 257] on textarea at bounding box center [383, 209] width 298 height 200
click at [403, 255] on textarea at bounding box center [383, 209] width 298 height 200
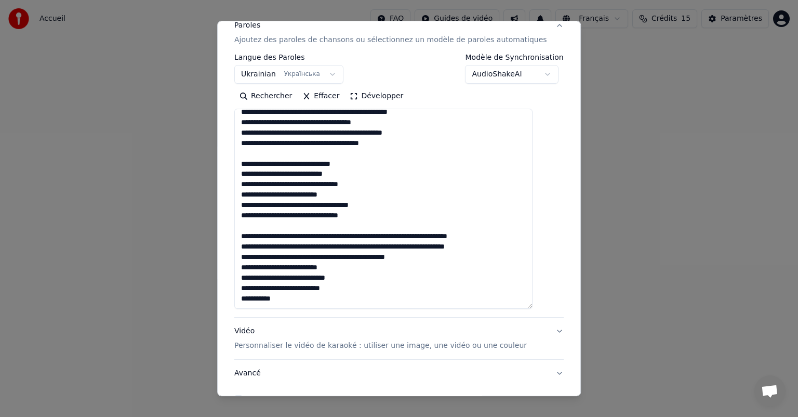
click at [447, 262] on textarea at bounding box center [383, 209] width 298 height 200
click at [444, 255] on textarea at bounding box center [383, 209] width 298 height 200
click at [379, 266] on textarea at bounding box center [383, 209] width 298 height 200
click at [391, 274] on textarea at bounding box center [383, 209] width 298 height 200
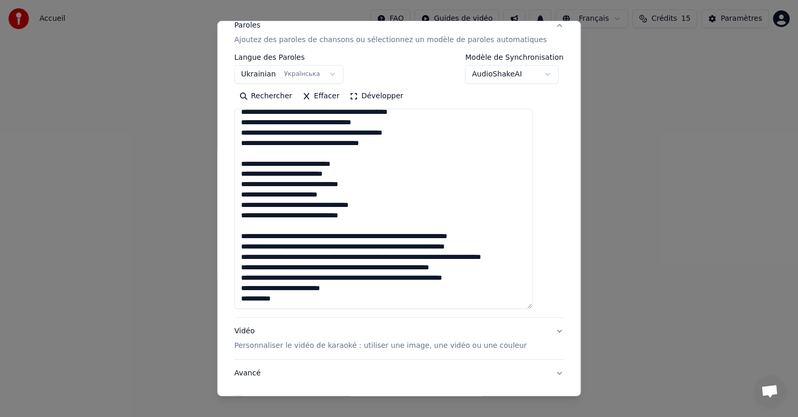
click at [368, 290] on textarea at bounding box center [383, 209] width 298 height 200
click at [321, 297] on textarea at bounding box center [383, 209] width 298 height 200
click at [299, 298] on textarea at bounding box center [383, 209] width 298 height 200
type textarea "**********"
click at [331, 335] on div "Vidéo Personnaliser le vidéo de karaoké : utiliser une image, une vidéo ou une …" at bounding box center [380, 338] width 293 height 25
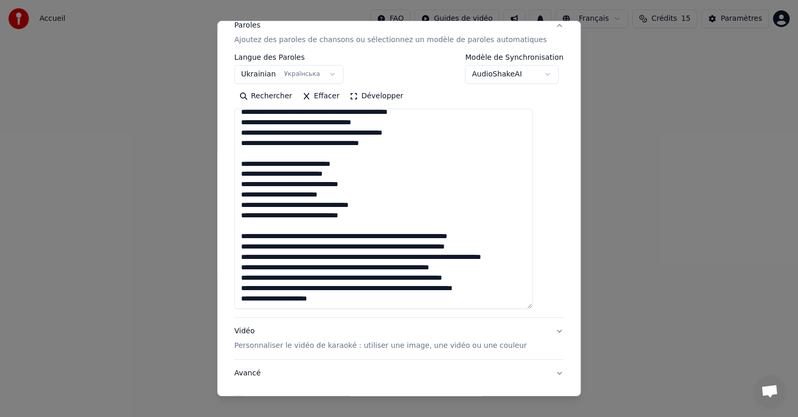
scroll to position [26, 0]
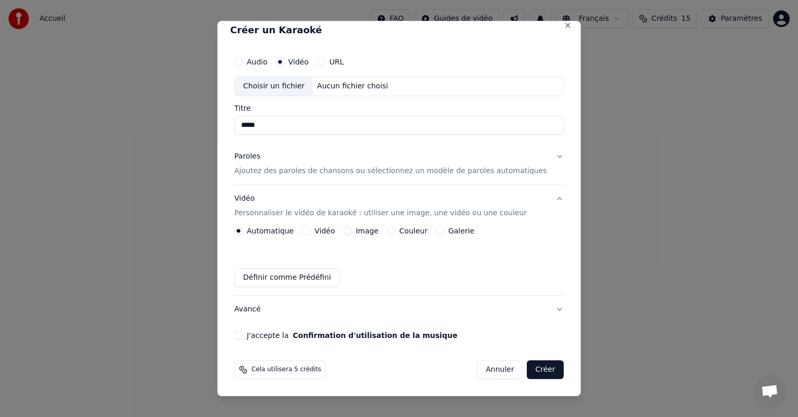
click at [234, 185] on button "Vidéo Personnaliser le vidéo de karaoké : utiliser une image, une vidéo ou une …" at bounding box center [399, 206] width 330 height 42
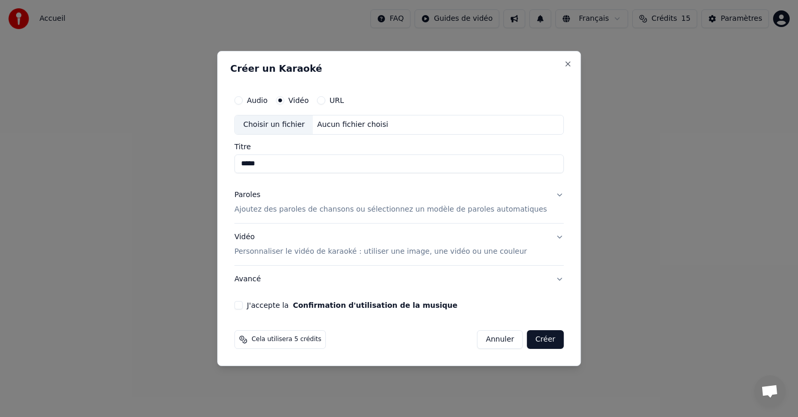
click at [438, 232] on div "Vidéo Personnaliser le vidéo de karaoké : utiliser une image, une vidéo ou une …" at bounding box center [380, 244] width 293 height 25
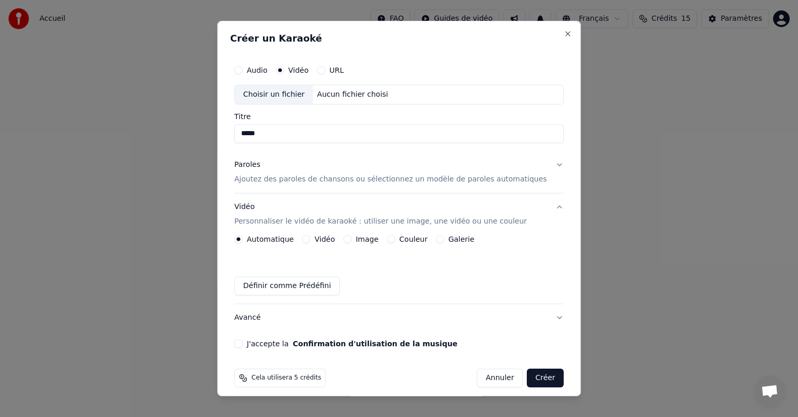
click at [537, 205] on button "Vidéo Personnaliser le vidéo de karaoké : utiliser une image, une vidéo ou une …" at bounding box center [399, 214] width 330 height 42
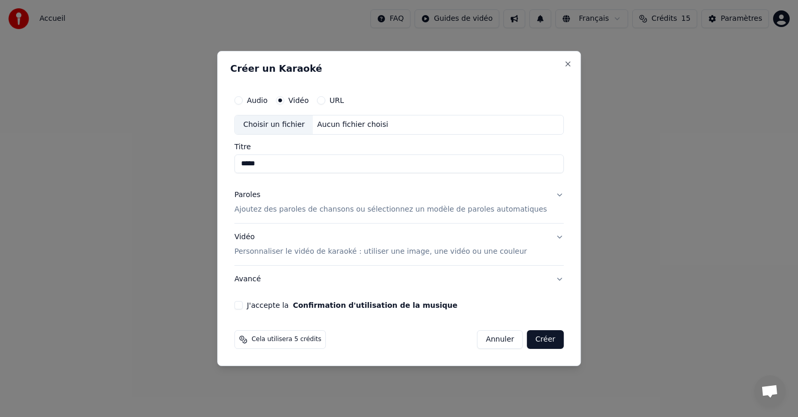
click at [280, 211] on p "Ajoutez des paroles de chansons ou sélectionnez un modèle de paroles automatiqu…" at bounding box center [390, 209] width 313 height 10
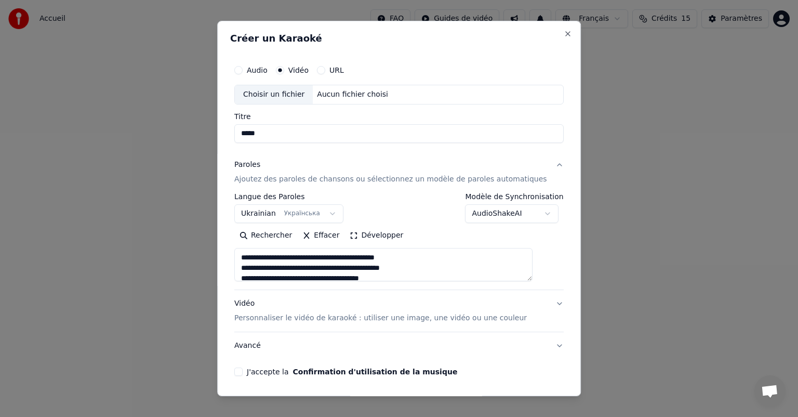
click at [385, 268] on textarea at bounding box center [383, 264] width 298 height 33
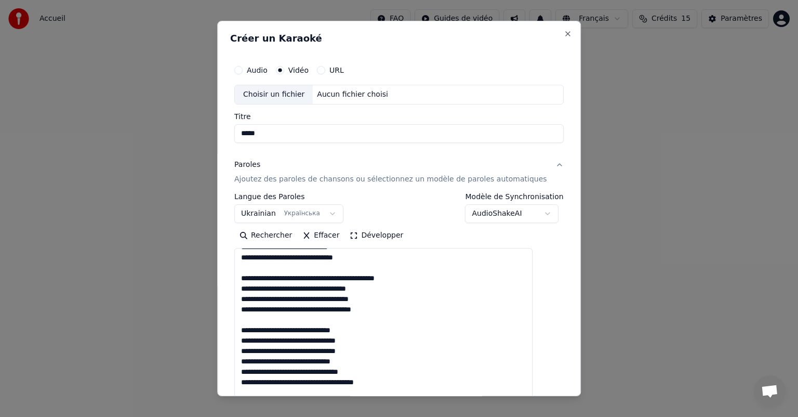
drag, startPoint x: 540, startPoint y: 278, endPoint x: 673, endPoint y: 437, distance: 207.1
click at [673, 220] on html "**********" at bounding box center [399, 110] width 798 height 220
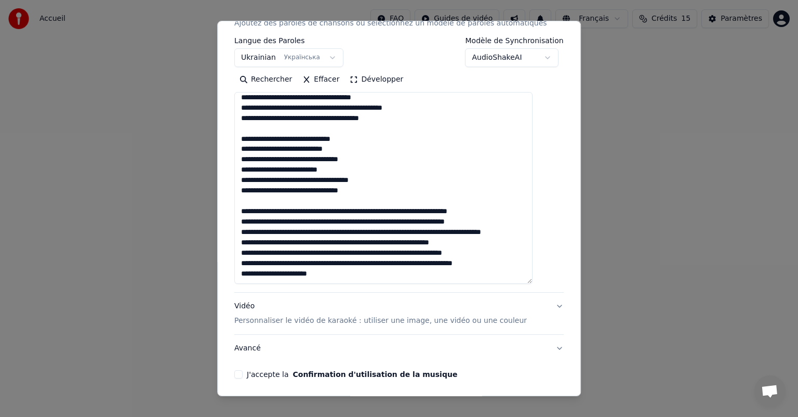
scroll to position [194, 0]
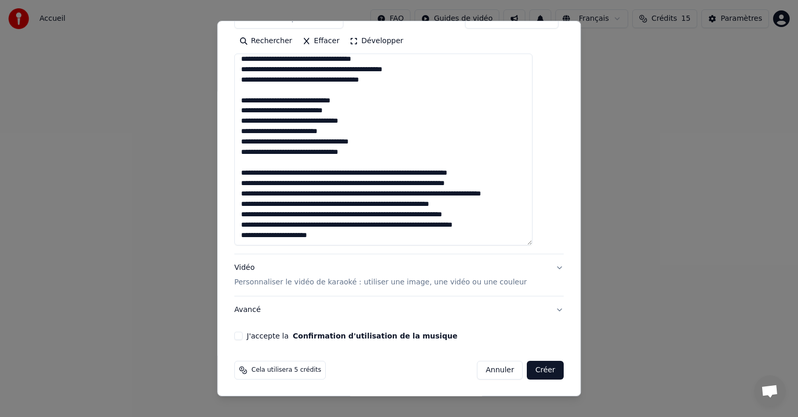
click at [297, 236] on textarea at bounding box center [383, 150] width 298 height 192
click at [364, 233] on textarea at bounding box center [383, 150] width 298 height 192
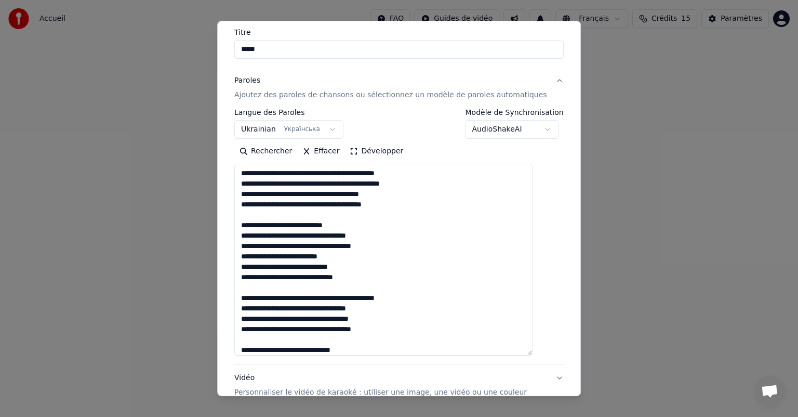
scroll to position [0, 0]
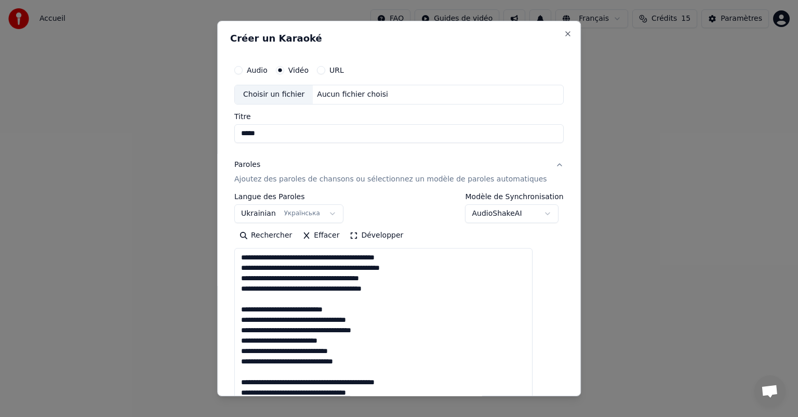
click at [282, 262] on textarea at bounding box center [383, 344] width 298 height 192
click at [373, 259] on textarea at bounding box center [383, 344] width 298 height 192
click at [358, 269] on textarea at bounding box center [383, 344] width 298 height 192
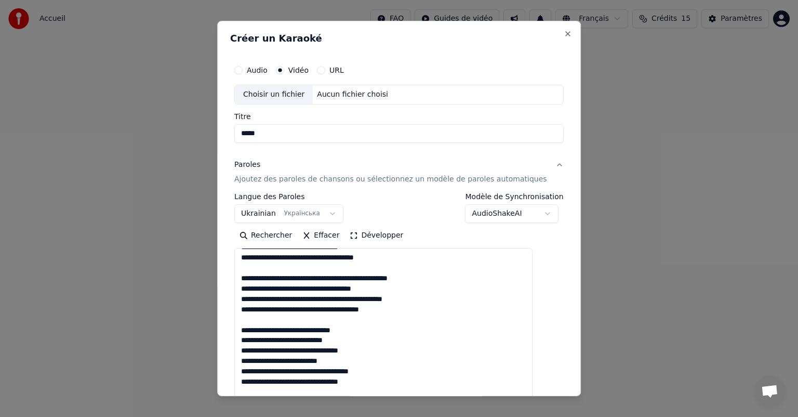
scroll to position [274, 0]
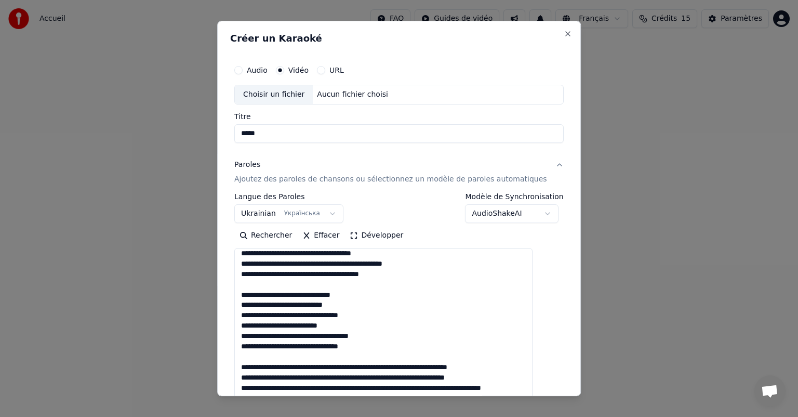
type textarea "**********"
click at [514, 212] on body "**********" at bounding box center [399, 110] width 798 height 220
click at [505, 215] on body "**********" at bounding box center [399, 110] width 798 height 220
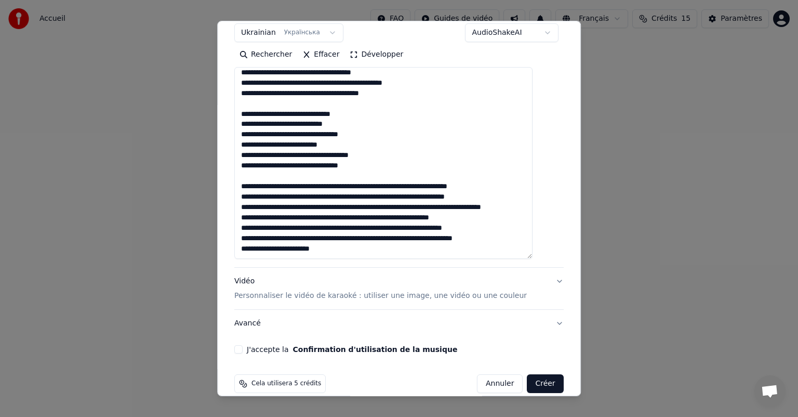
scroll to position [194, 0]
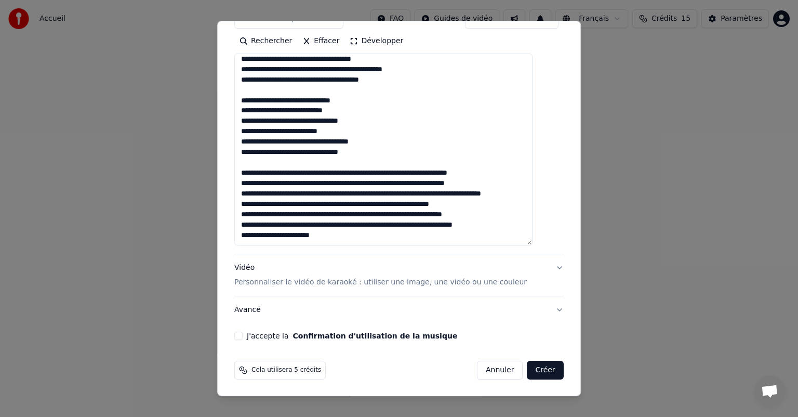
click at [243, 335] on button "J'accepte la Confirmation d'utilisation de la musique" at bounding box center [238, 336] width 8 height 8
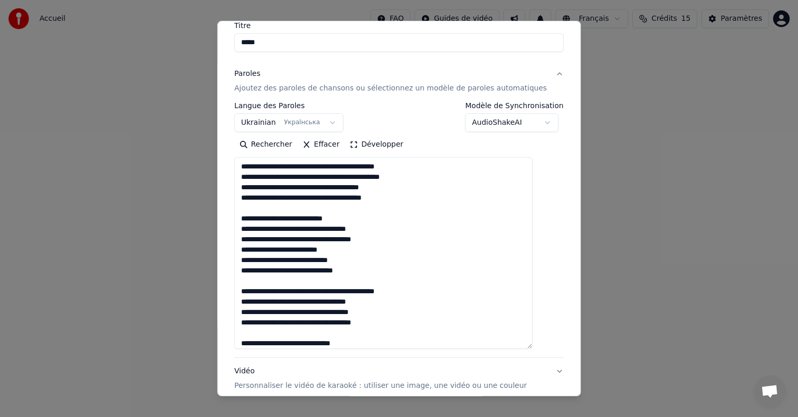
scroll to position [90, 0]
